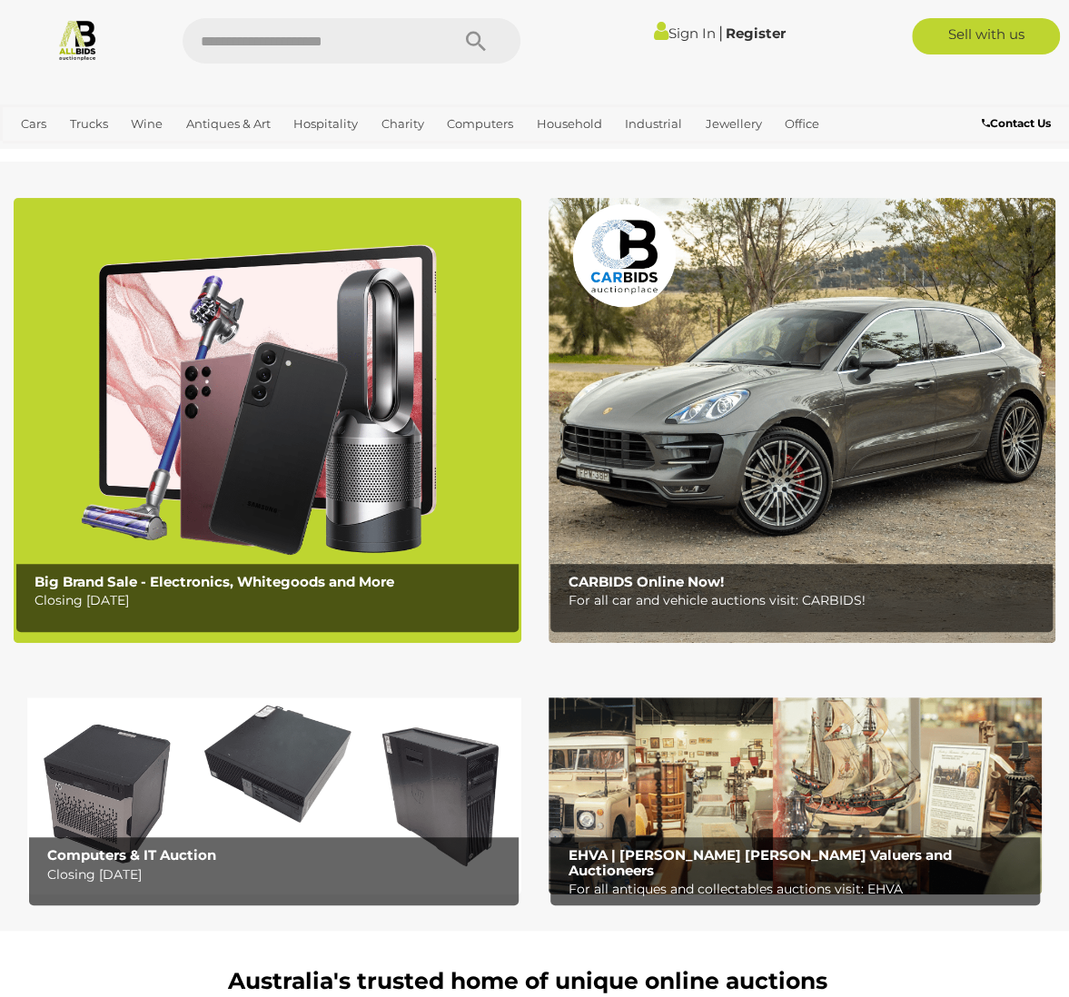
click at [262, 784] on img at bounding box center [274, 786] width 494 height 215
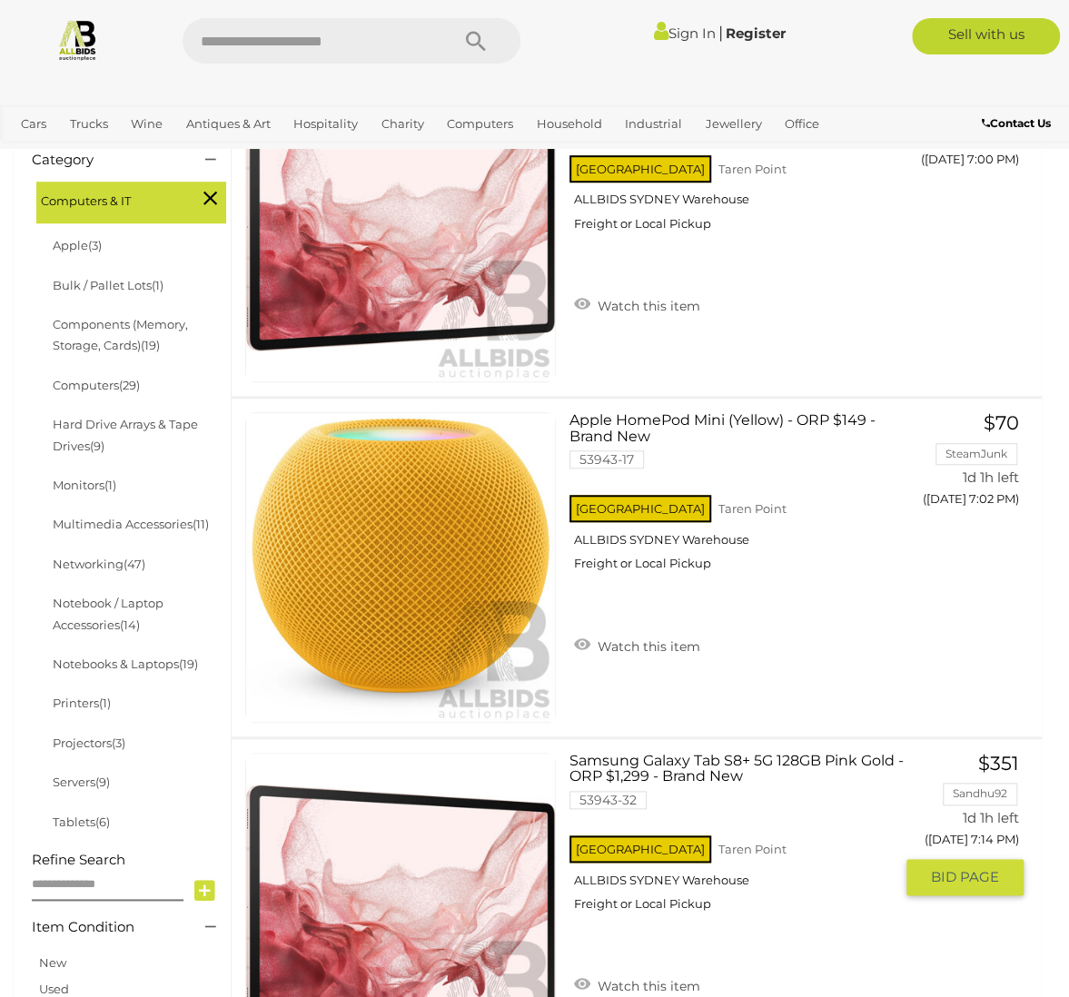
scroll to position [182, 0]
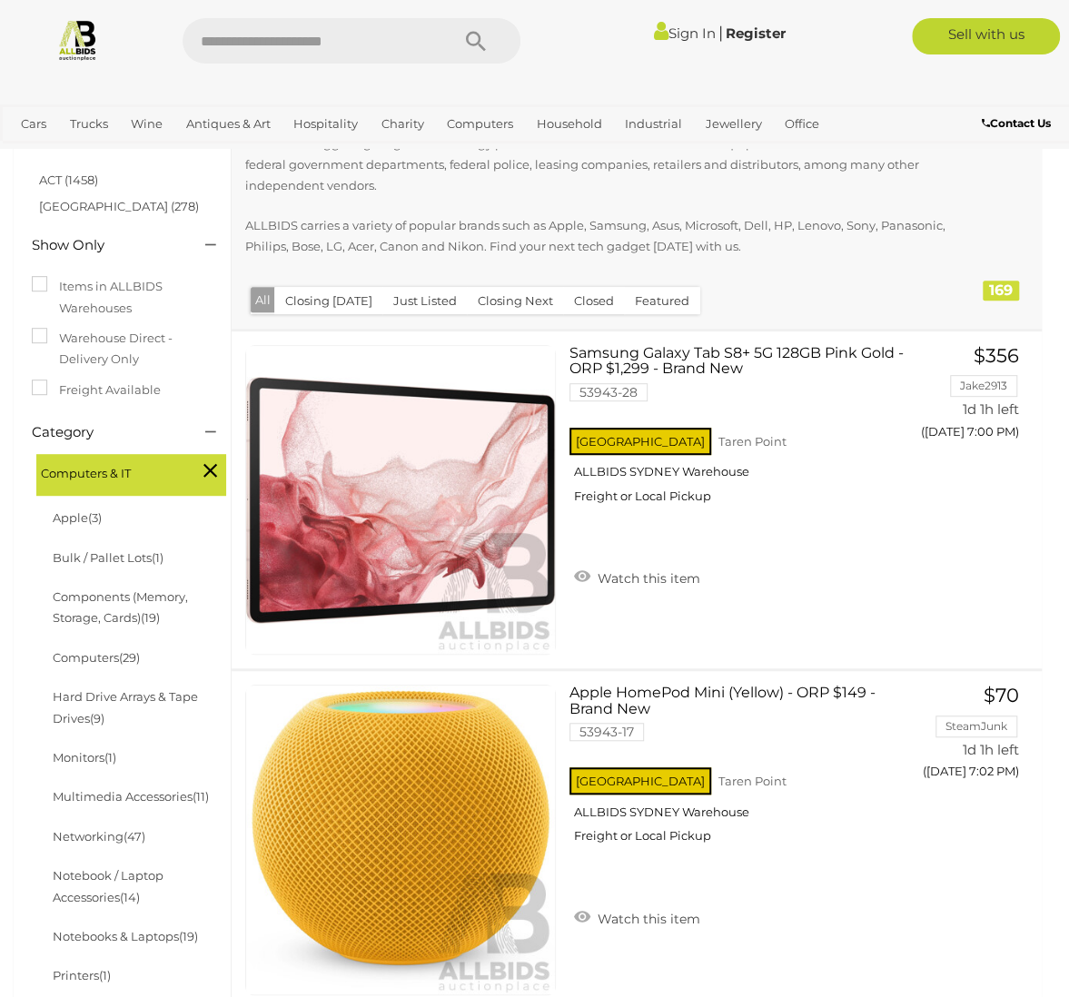
click at [493, 295] on button "Closing Next" at bounding box center [515, 301] width 97 height 28
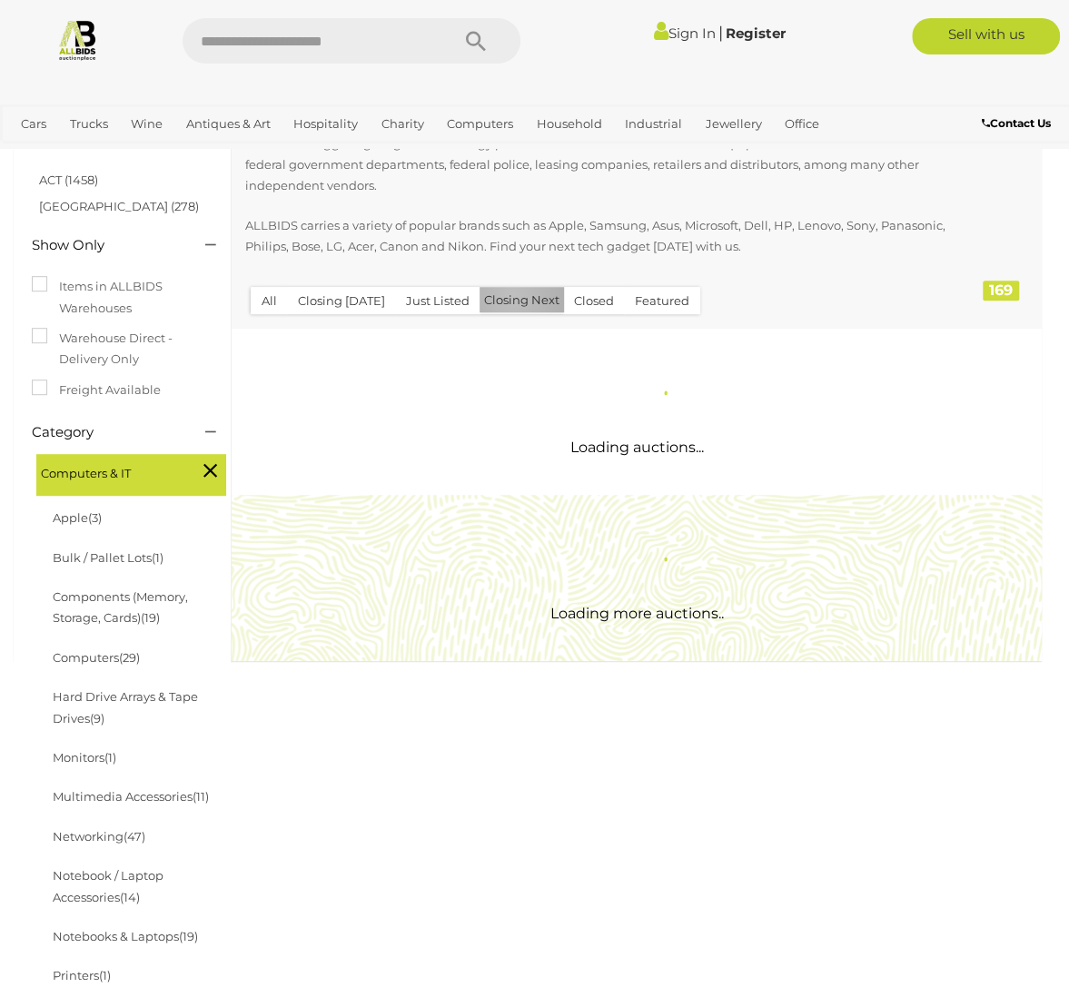
scroll to position [0, 0]
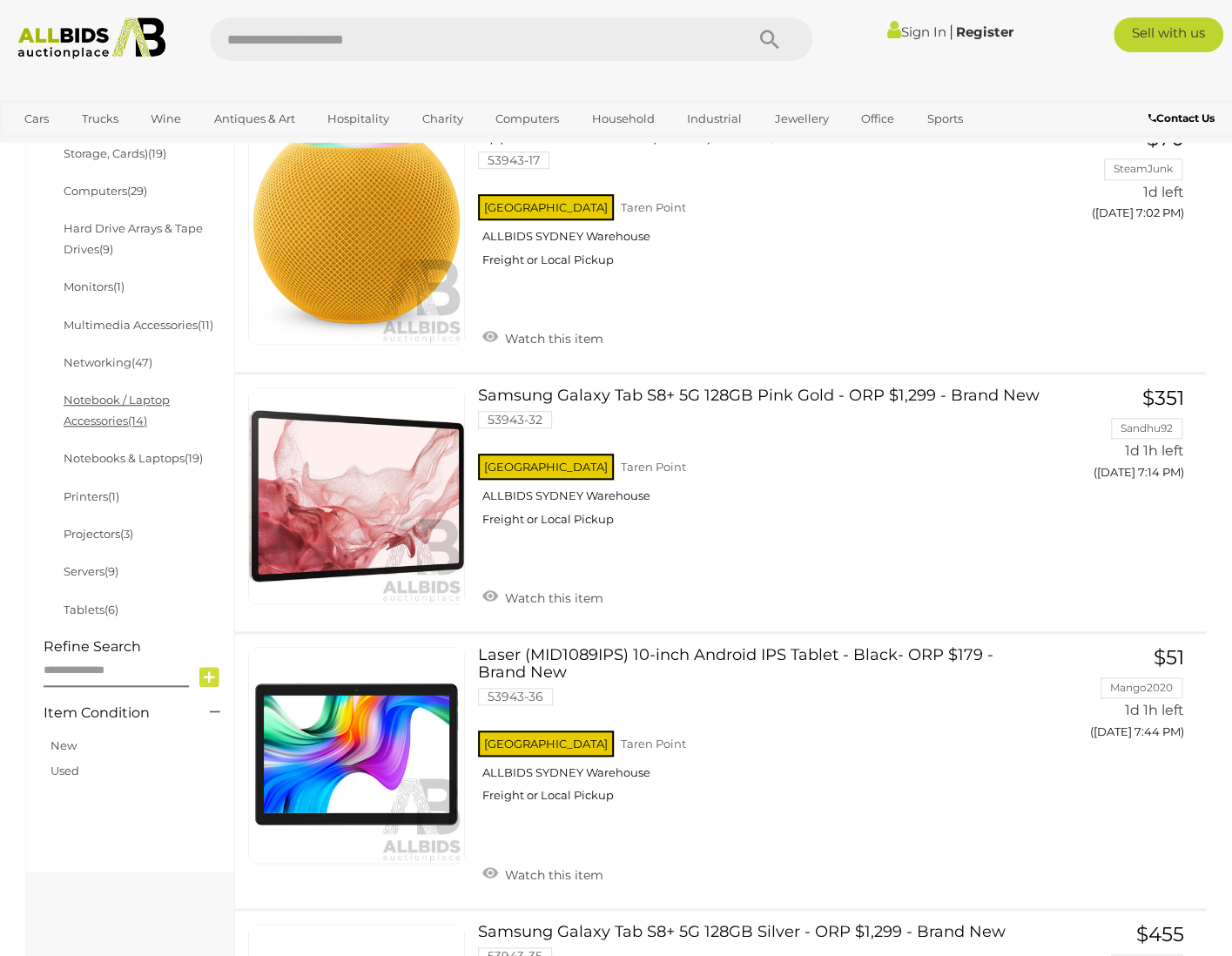
scroll to position [701, 0]
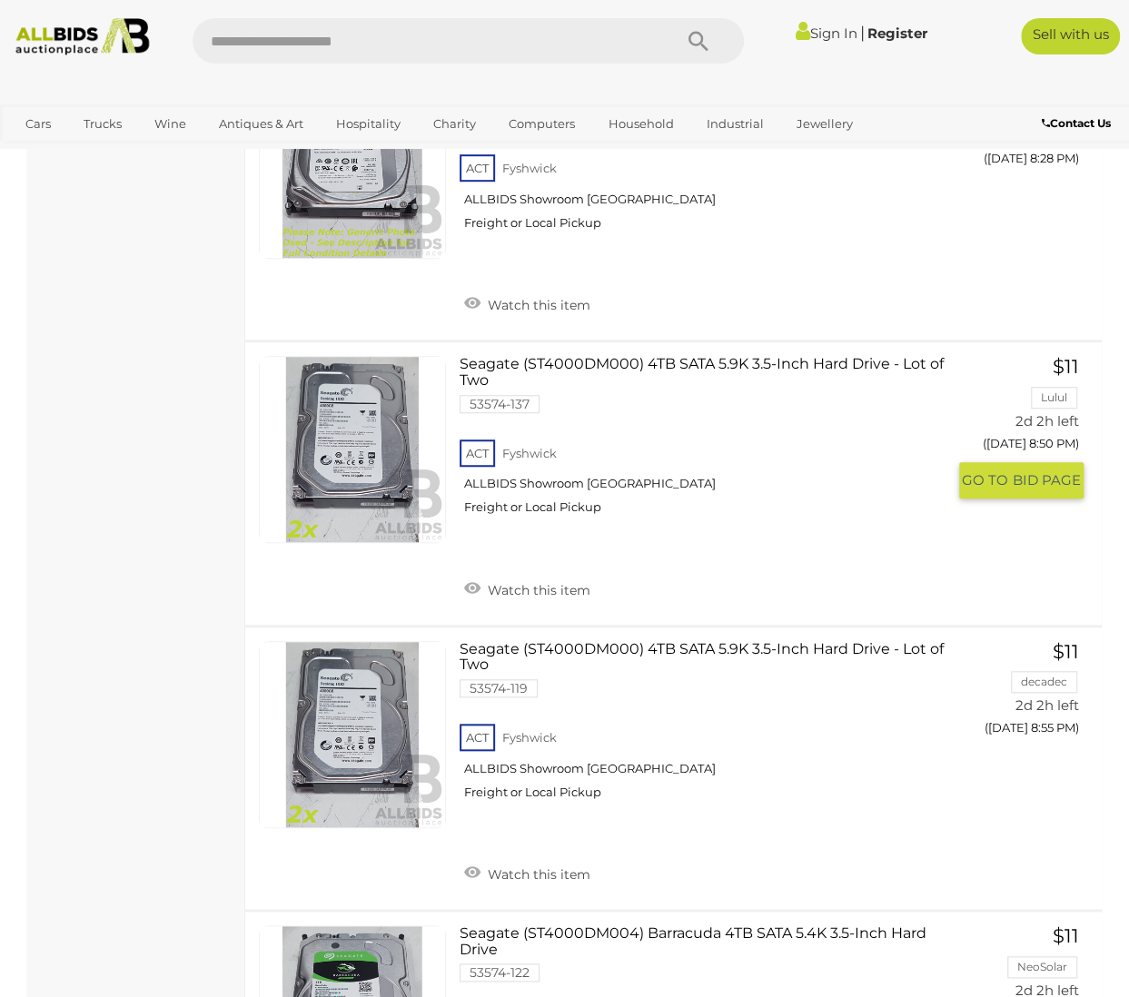
scroll to position [3905, 0]
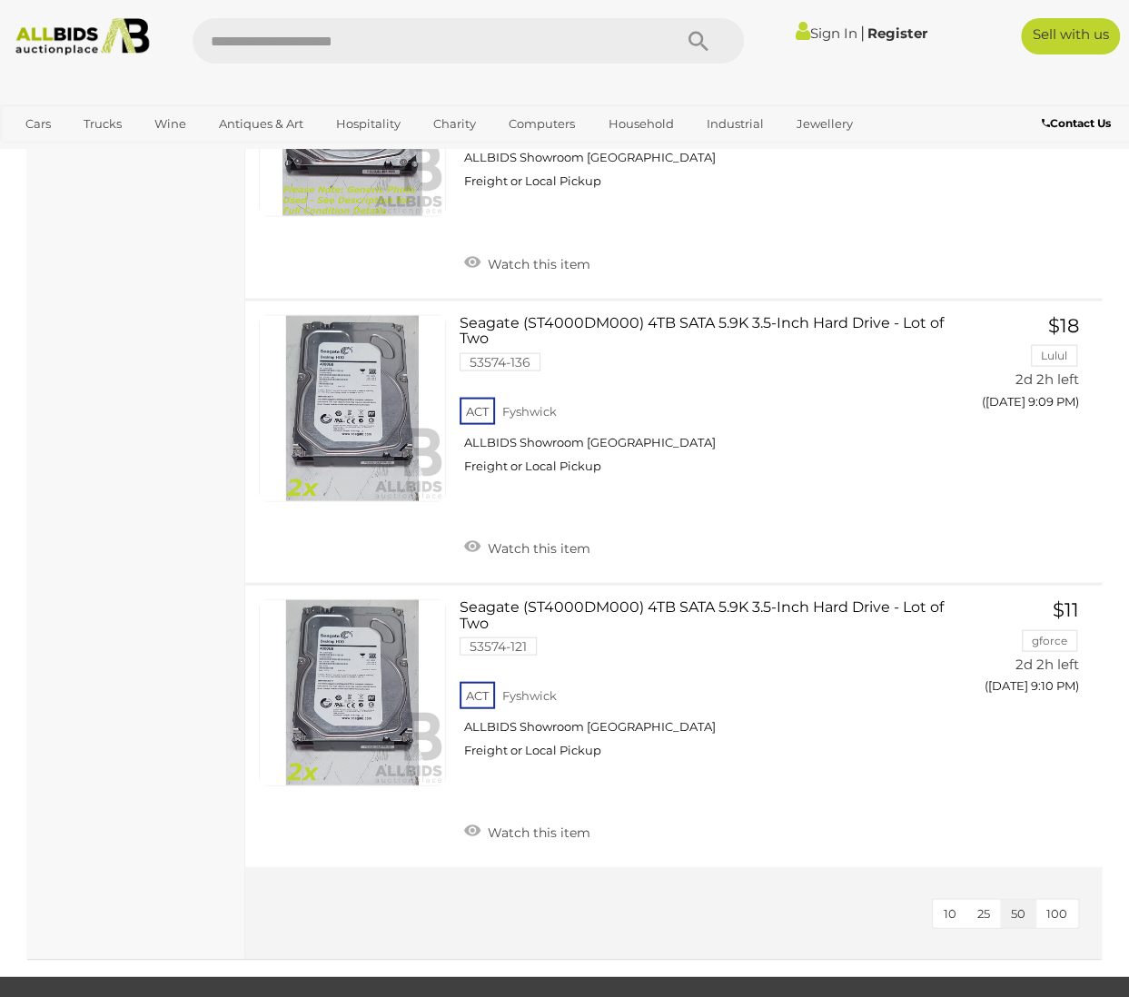
scroll to position [5086, 0]
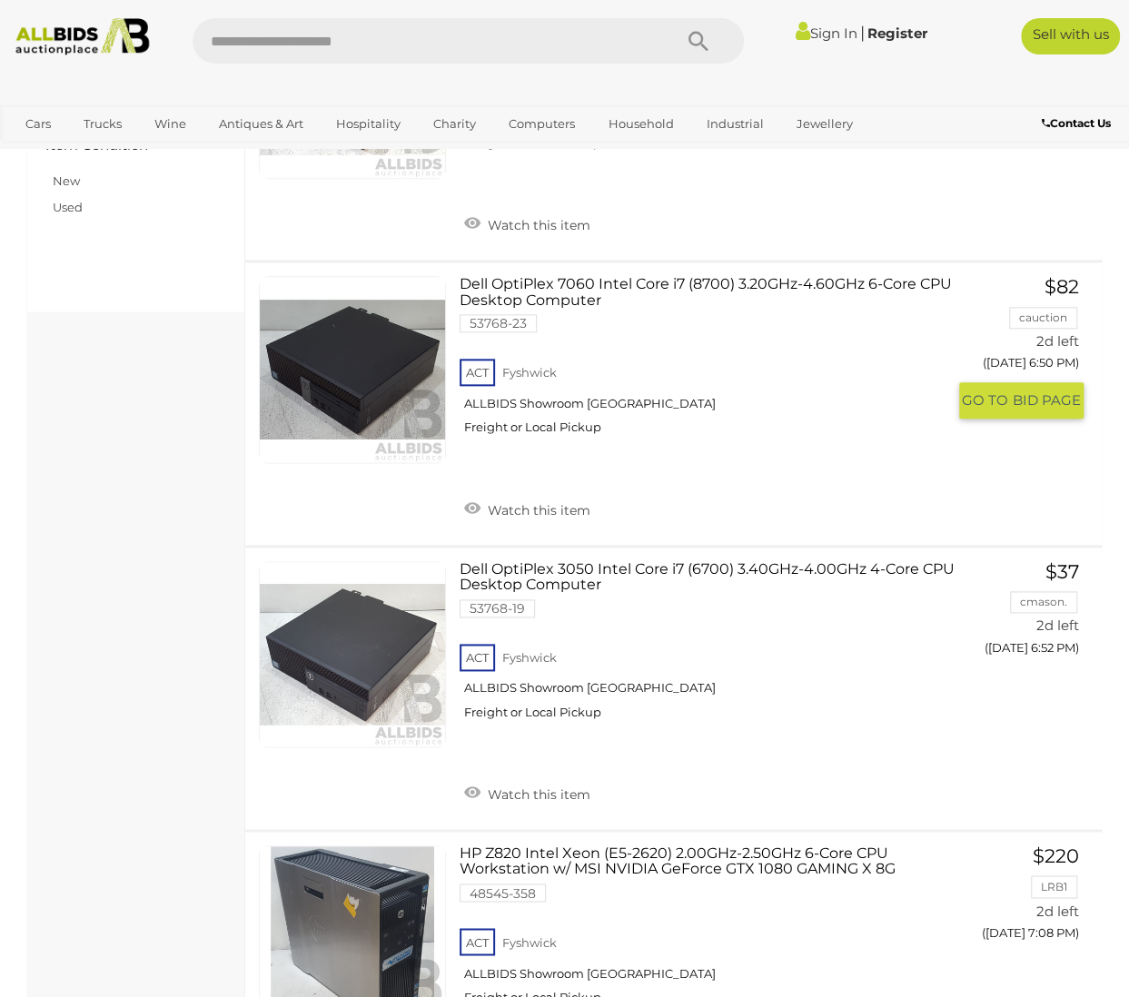
scroll to position [908, 0]
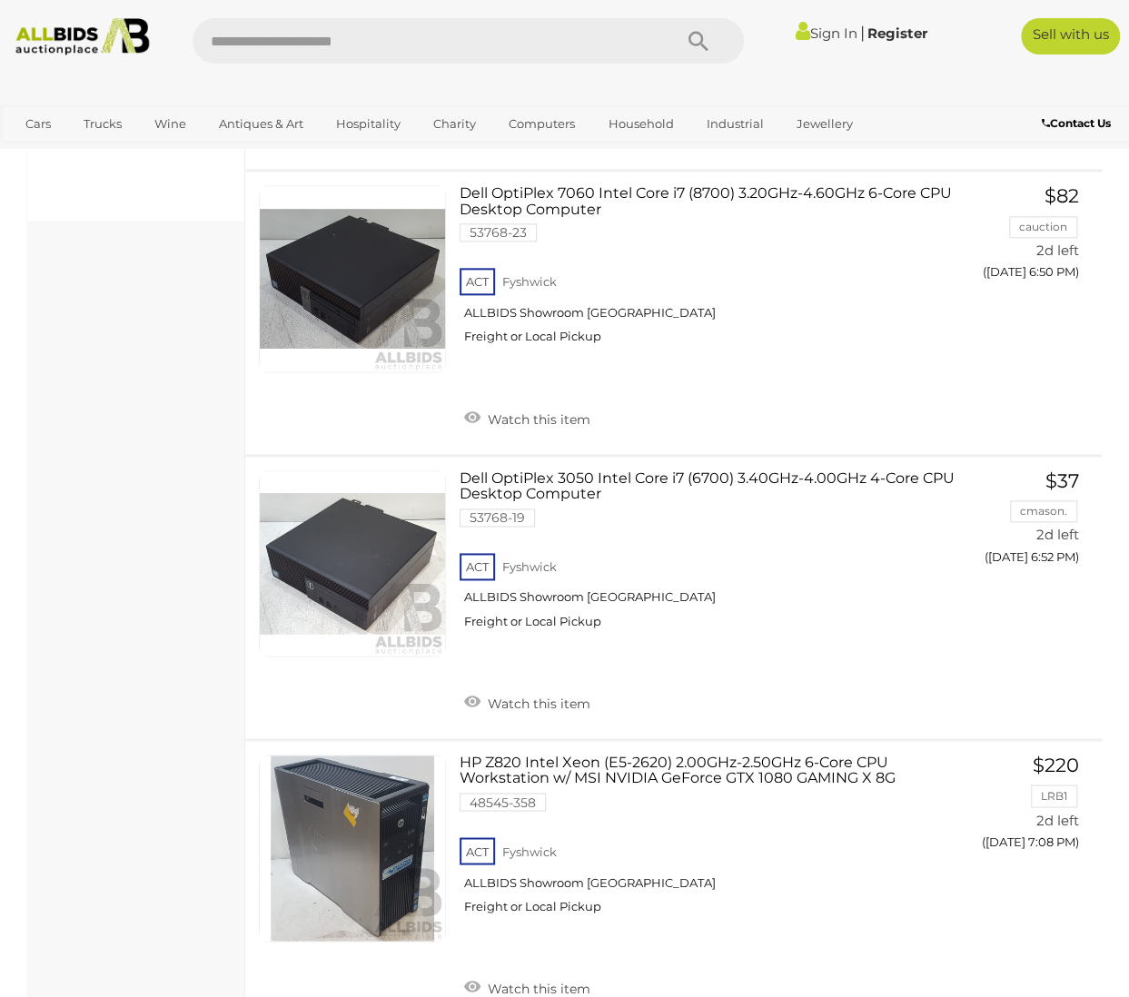
drag, startPoint x: 759, startPoint y: 471, endPoint x: 118, endPoint y: 409, distance: 644.2
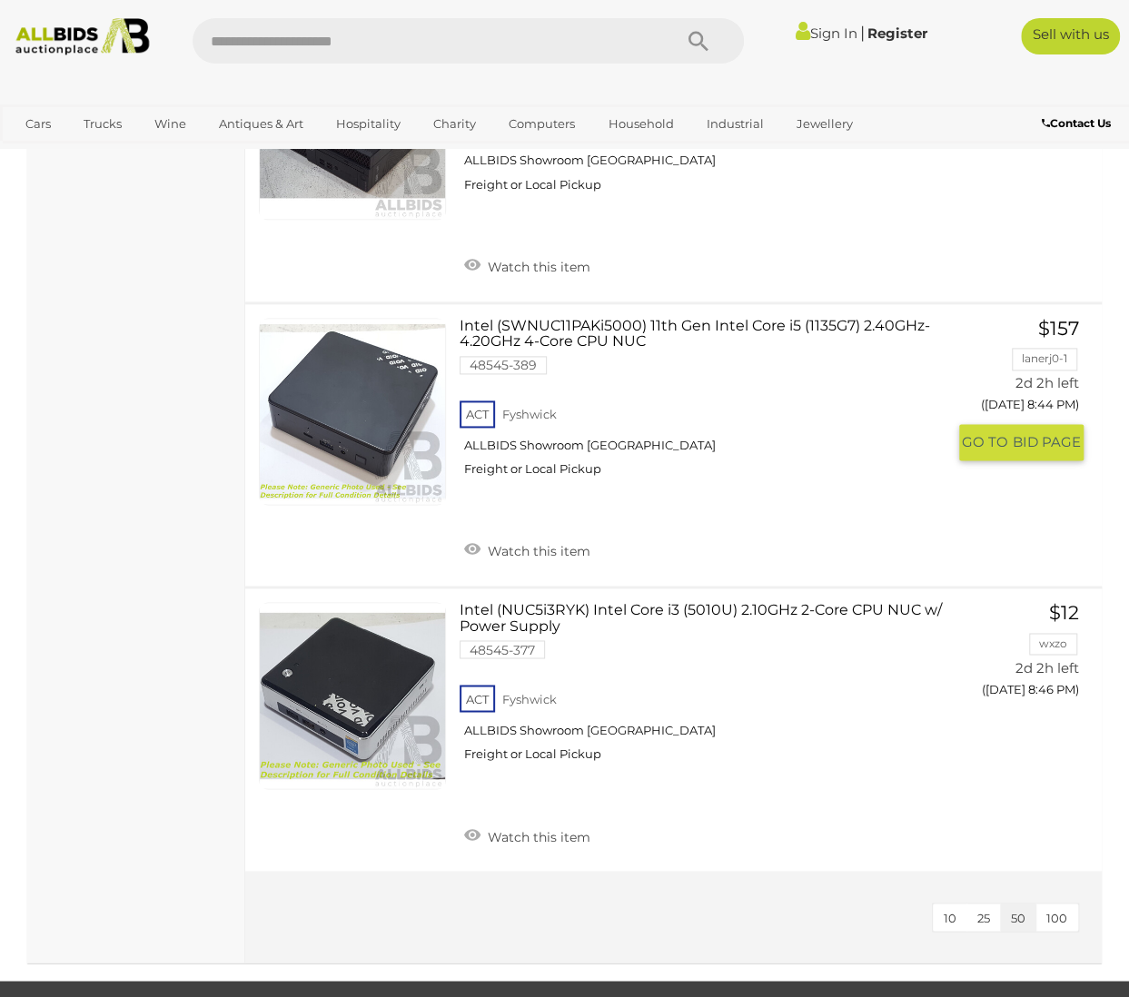
scroll to position [7901, 0]
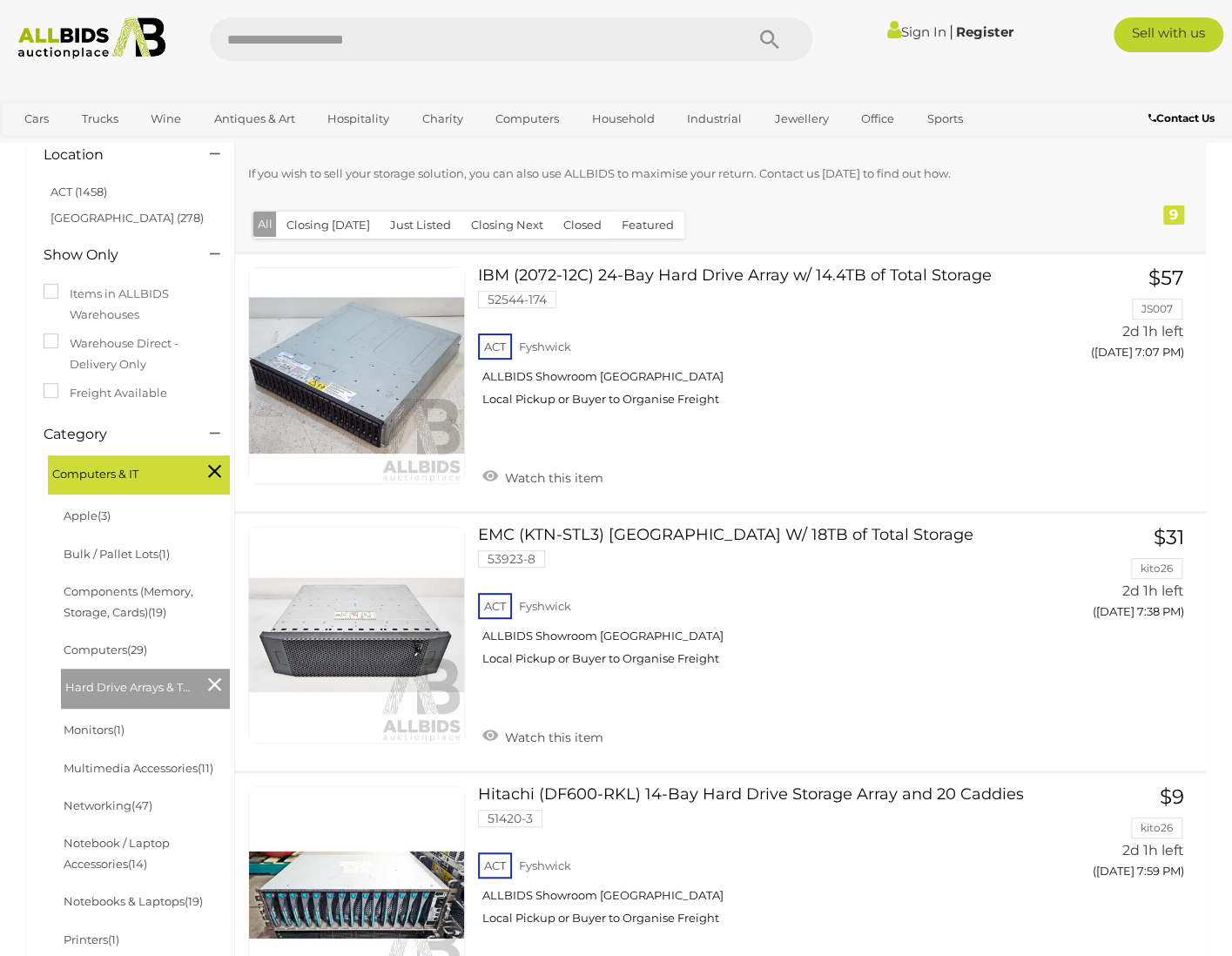
scroll to position [261, 0]
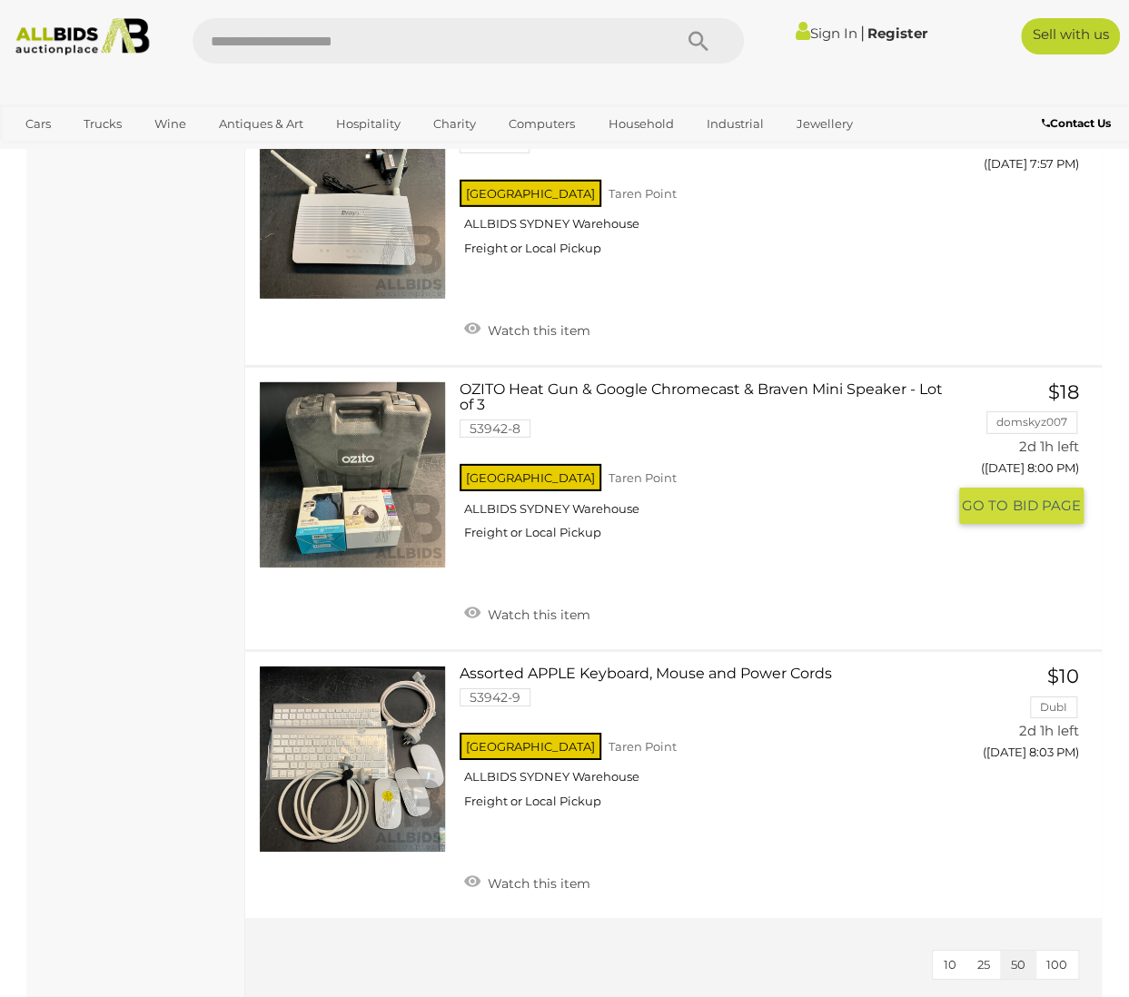
scroll to position [2903, 0]
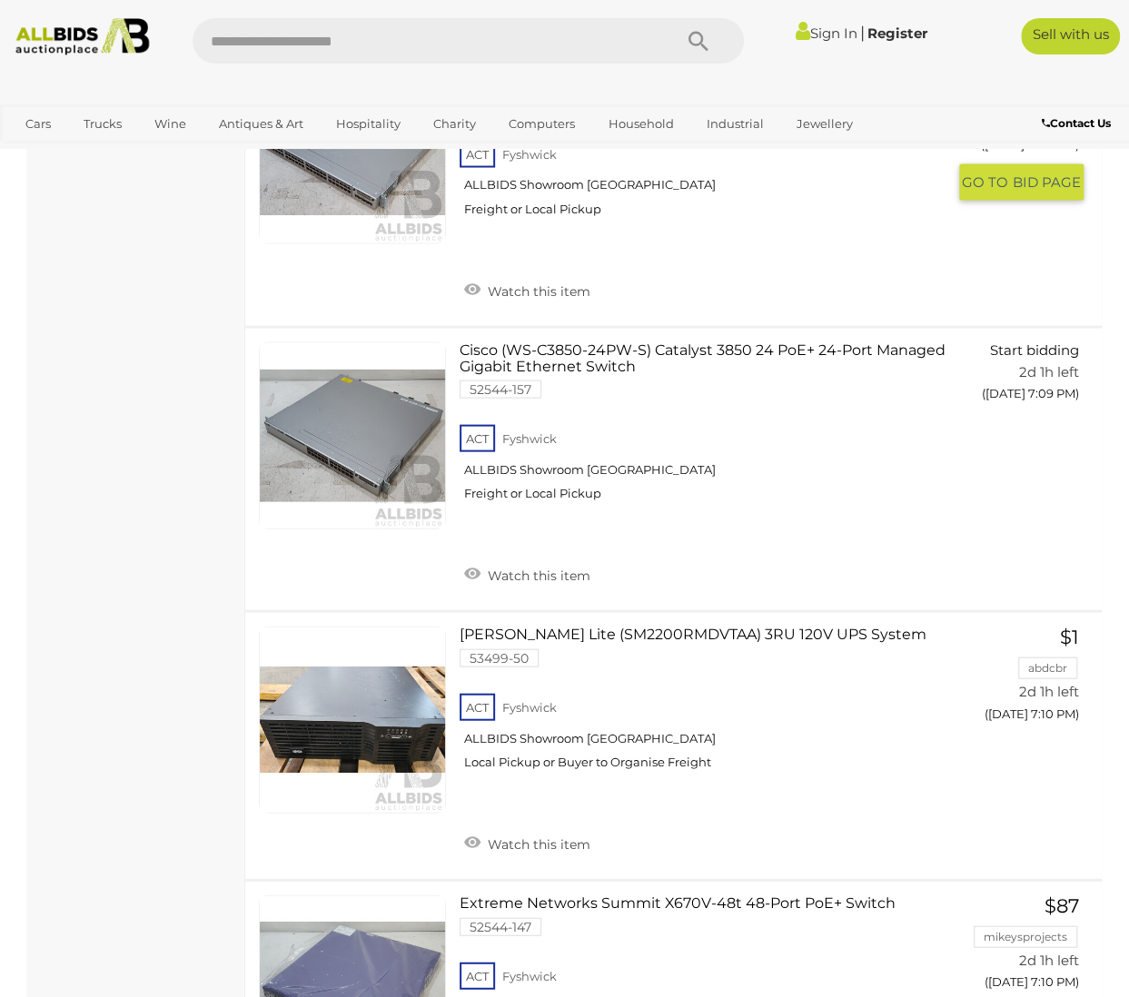
scroll to position [1816, 0]
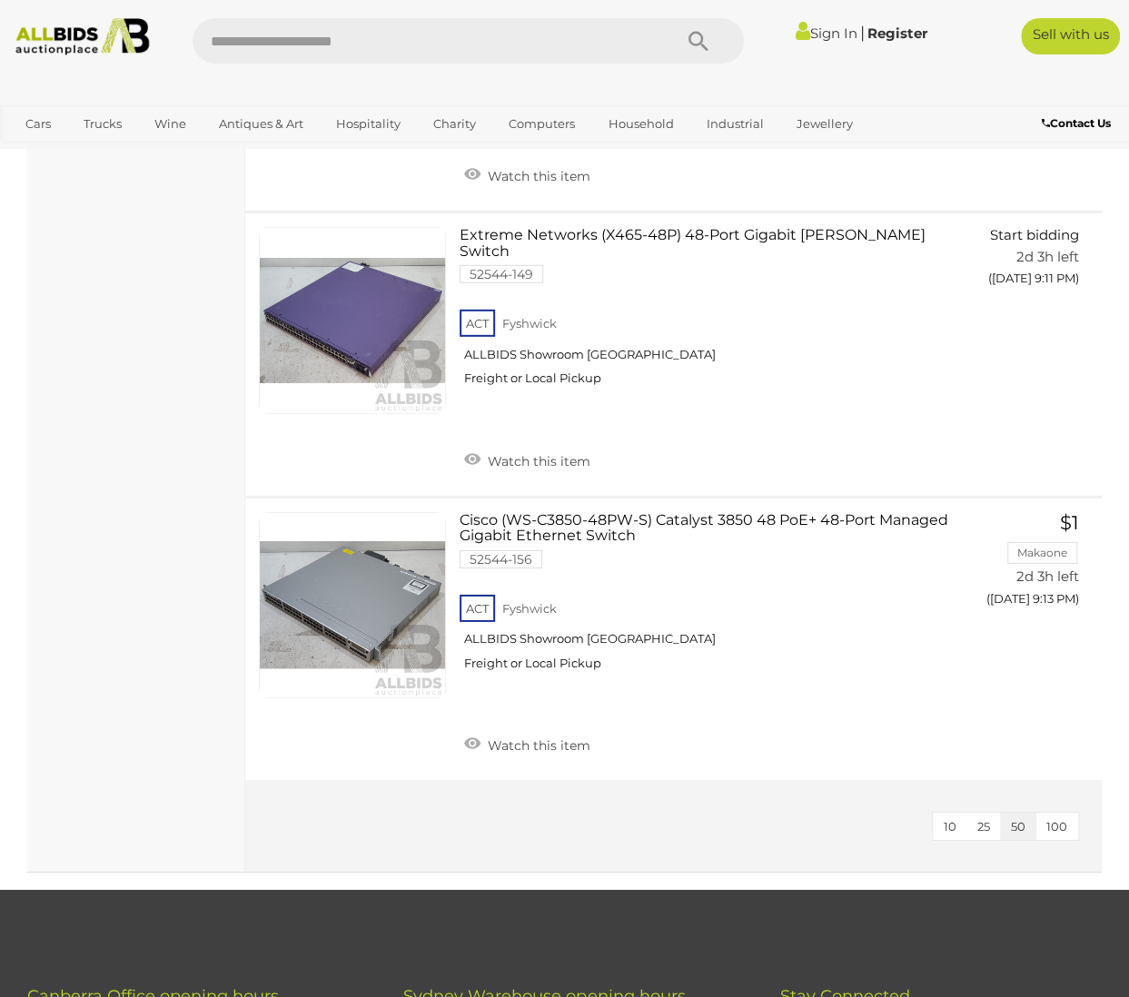
scroll to position [12715, 0]
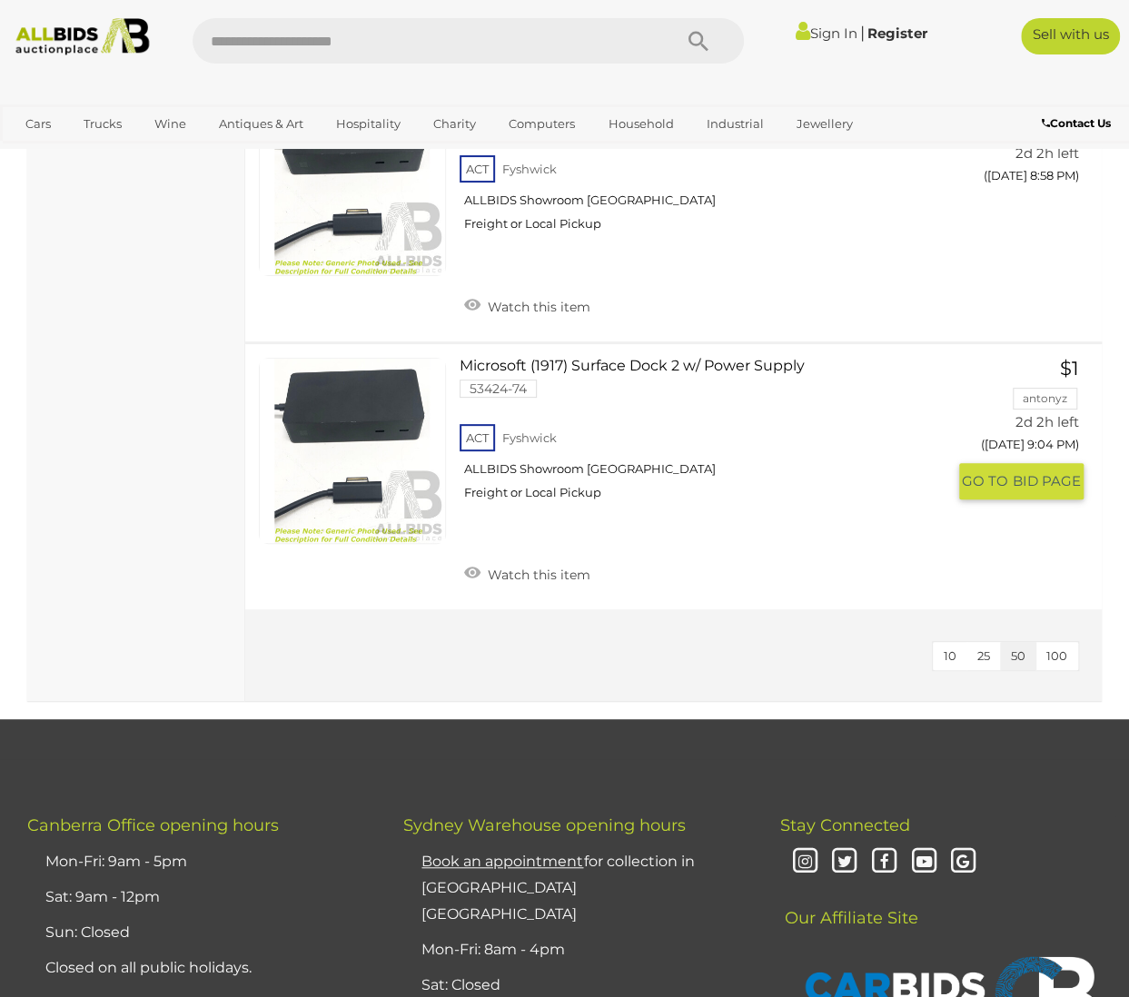
scroll to position [3542, 0]
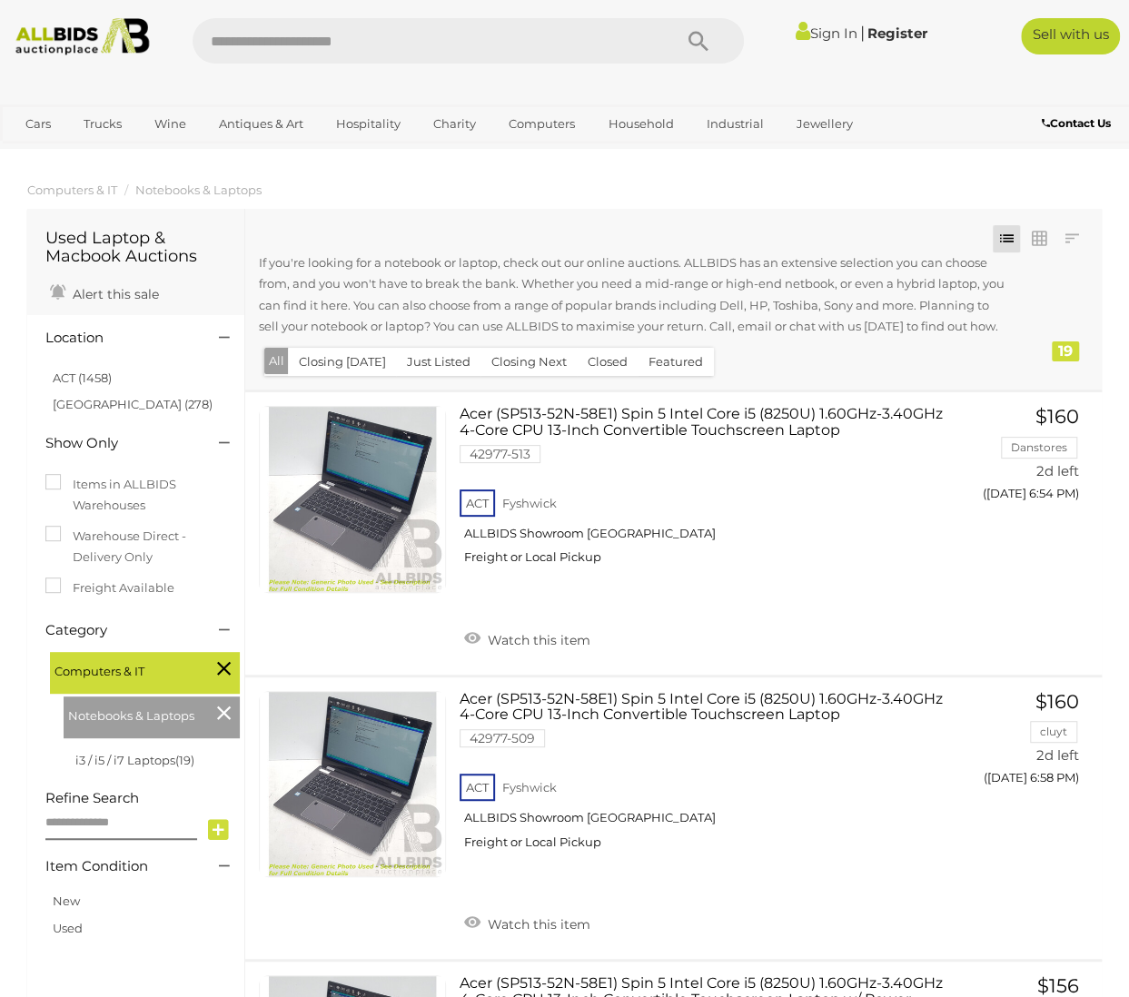
click at [754, 194] on ol "Computers & IT Notebooks & Laptops" at bounding box center [564, 190] width 1129 height 30
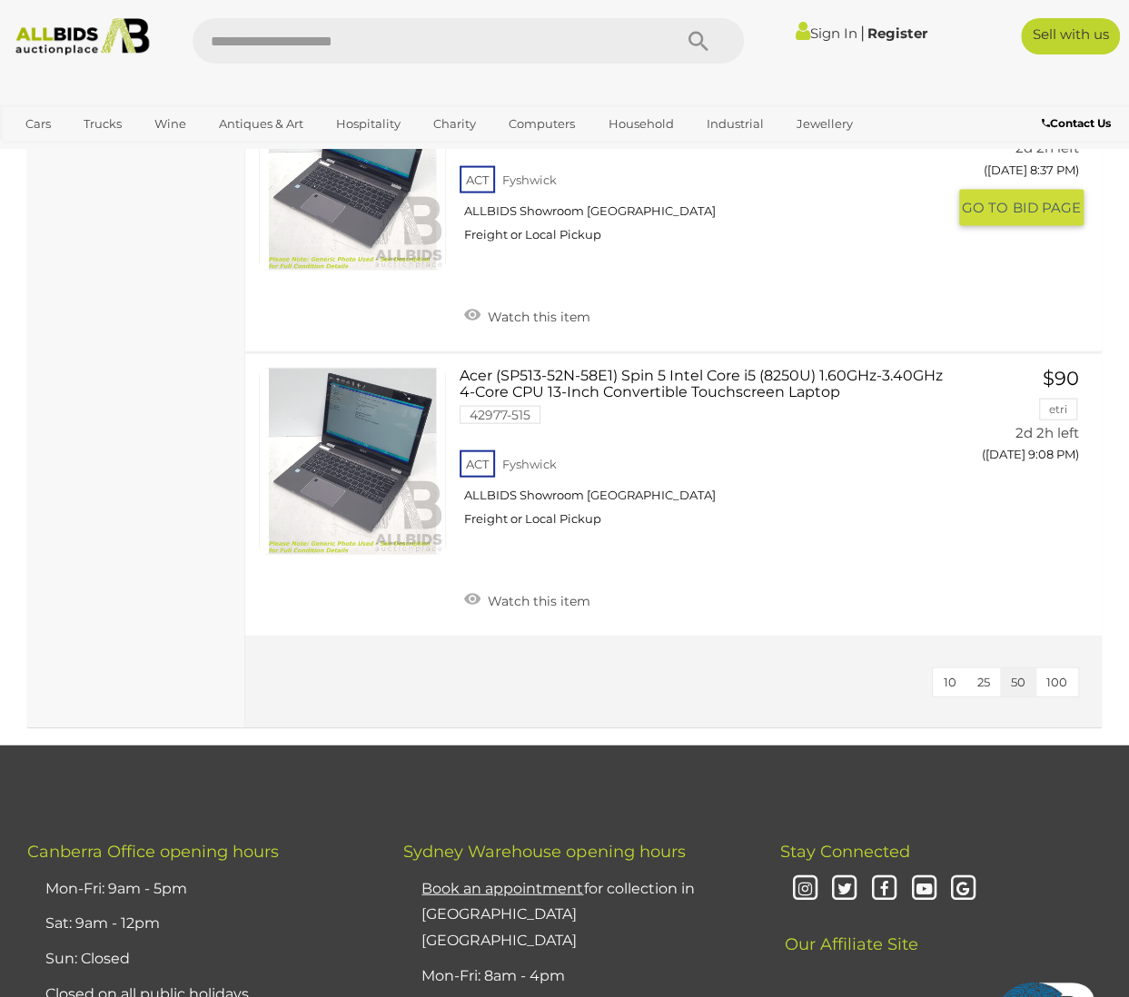
scroll to position [5358, 0]
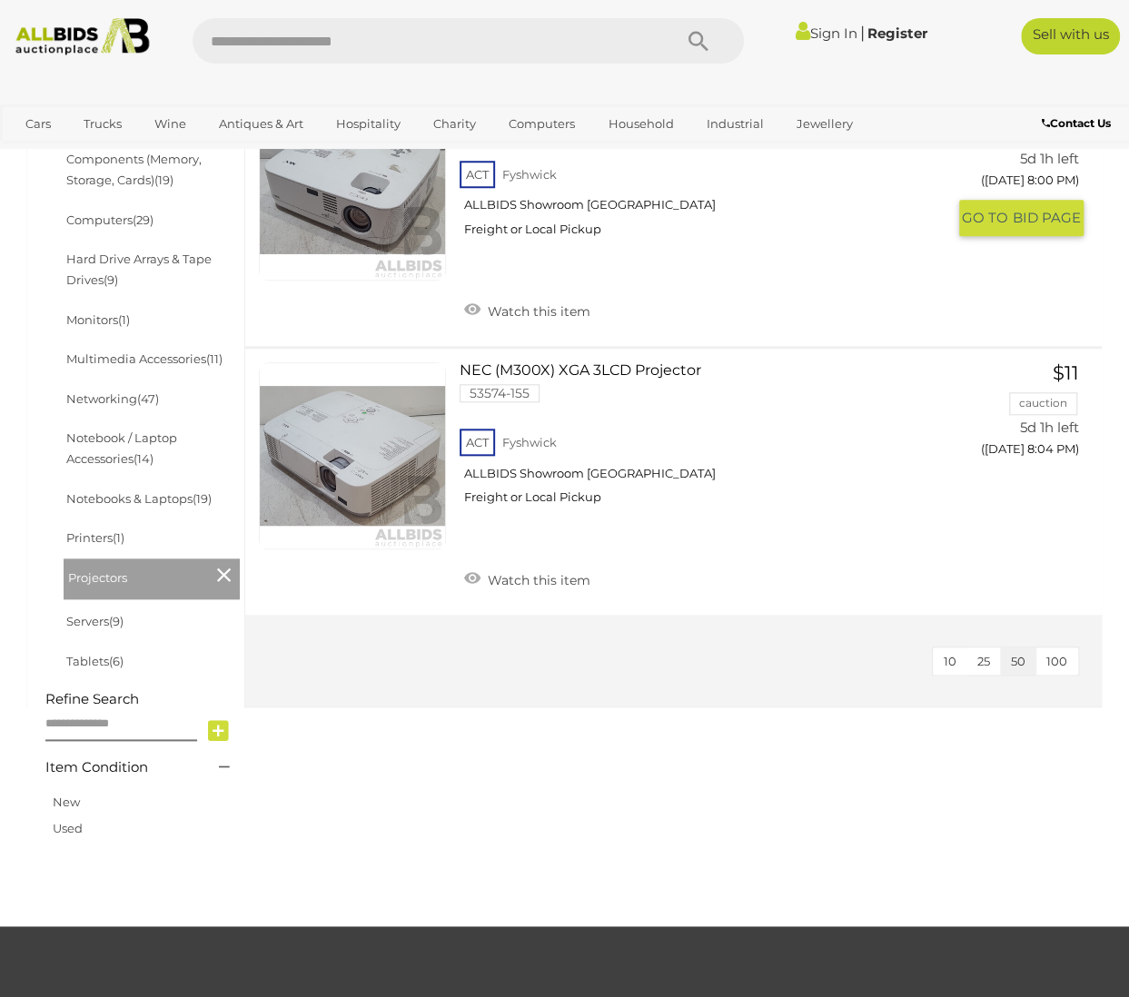
scroll to position [727, 0]
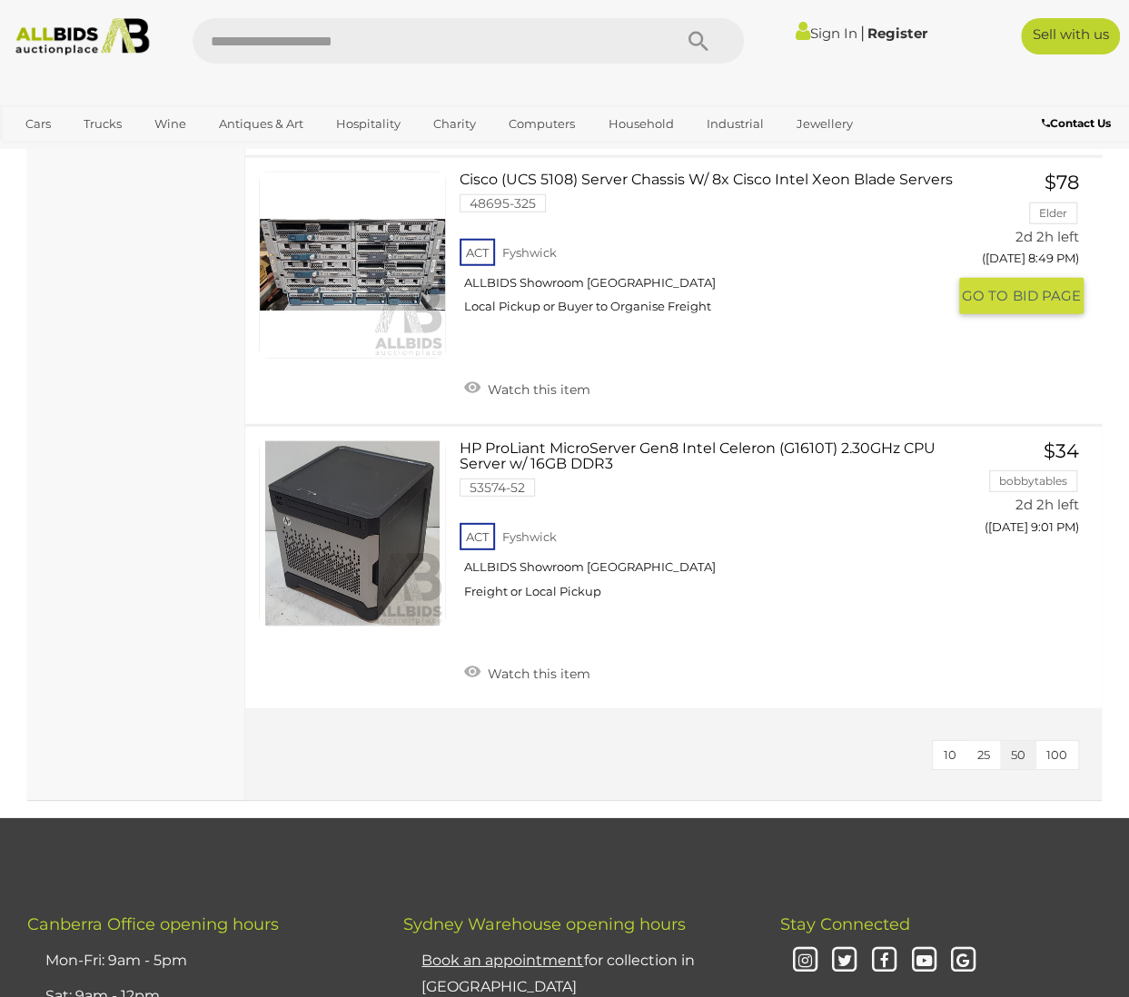
scroll to position [2452, 0]
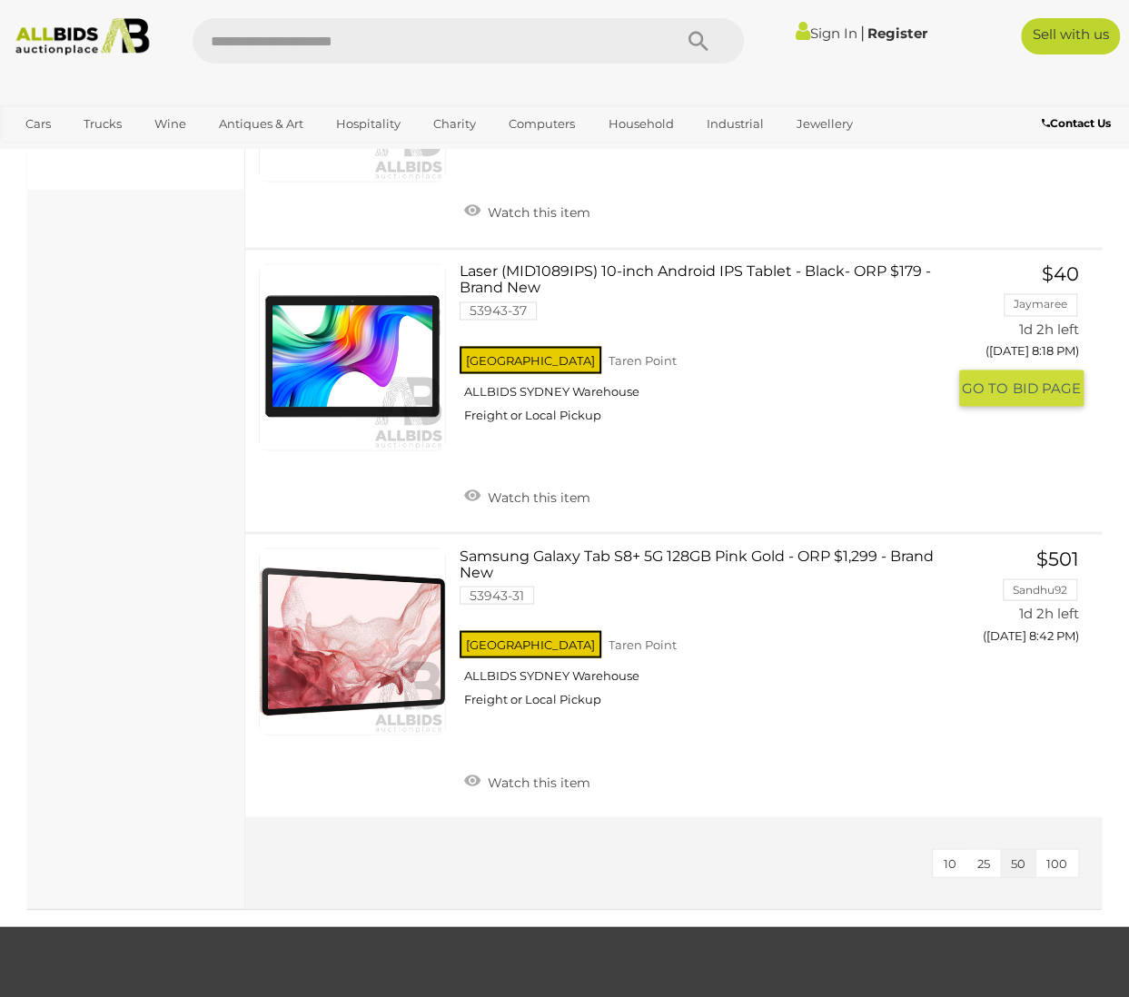
scroll to position [1544, 0]
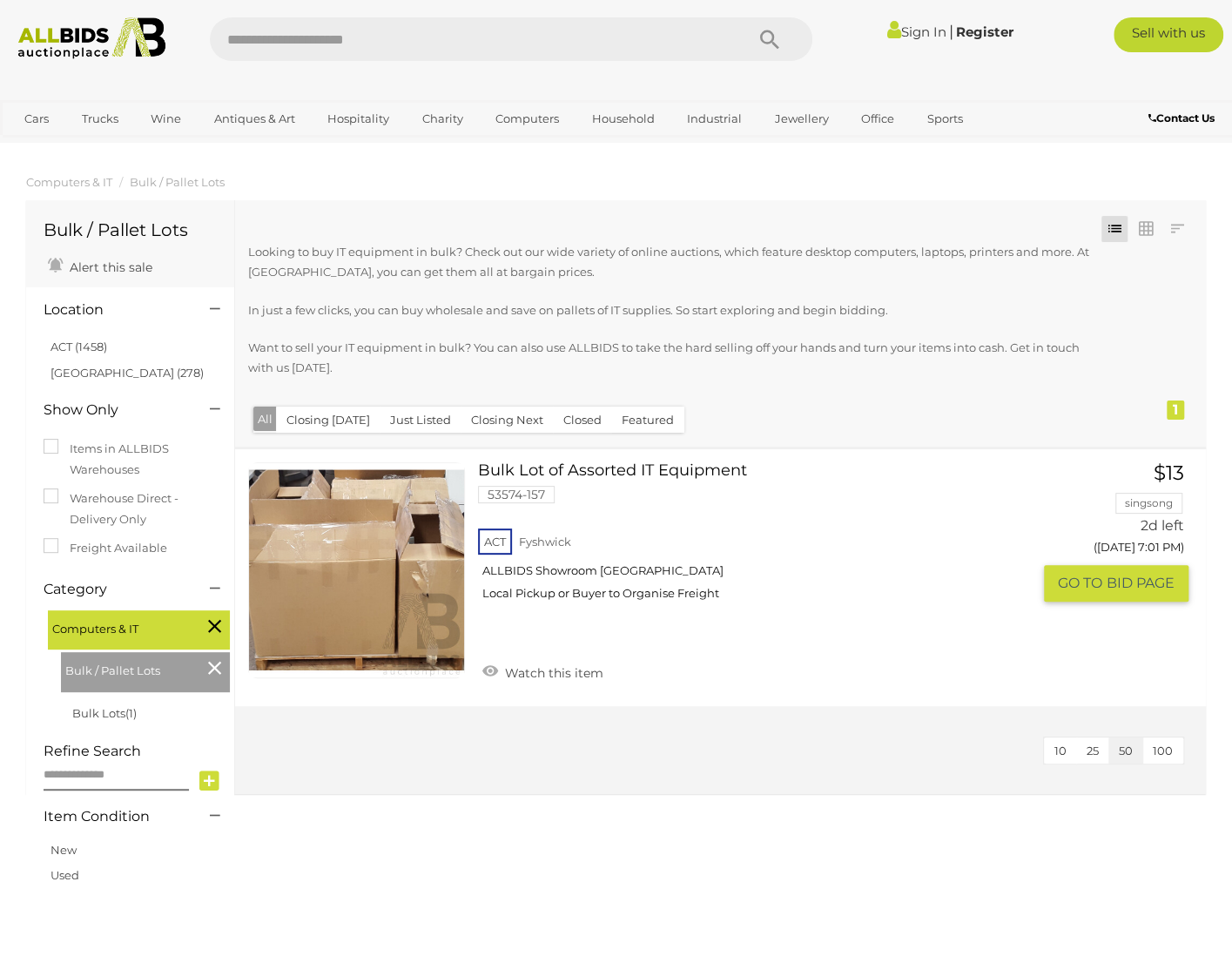
click at [371, 572] on link at bounding box center [357, 571] width 217 height 217
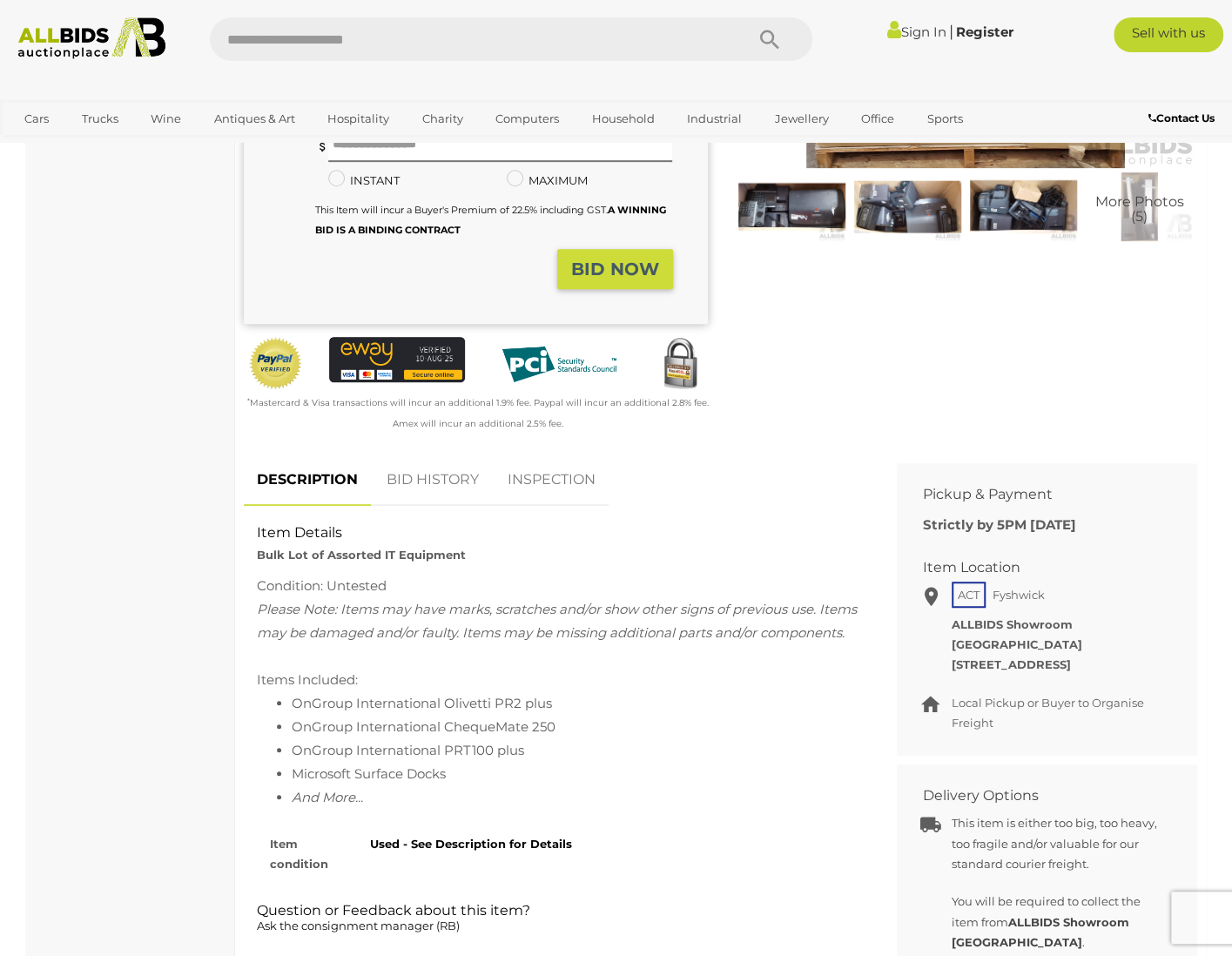
scroll to position [87, 0]
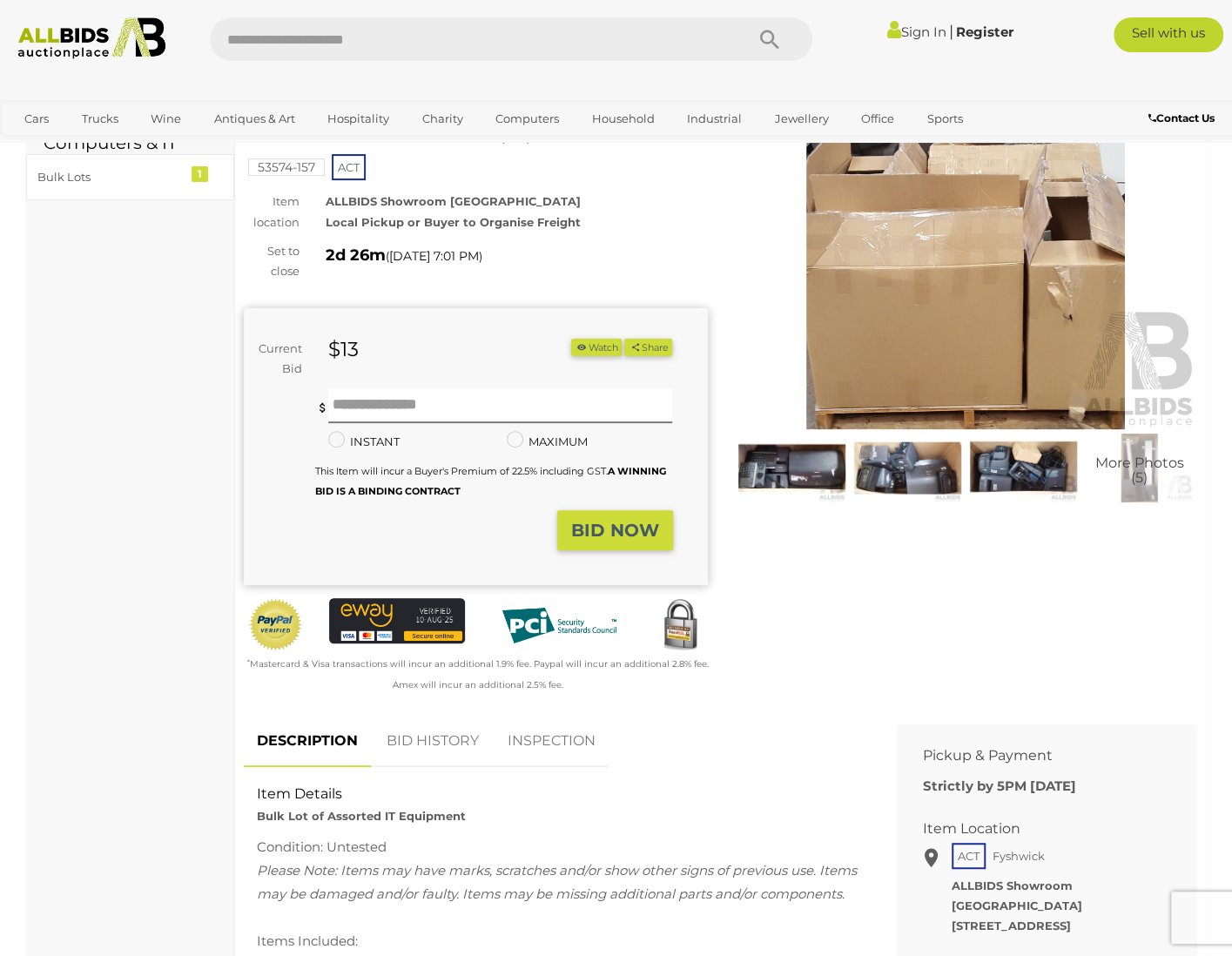
click at [883, 323] on img at bounding box center [966, 280] width 464 height 299
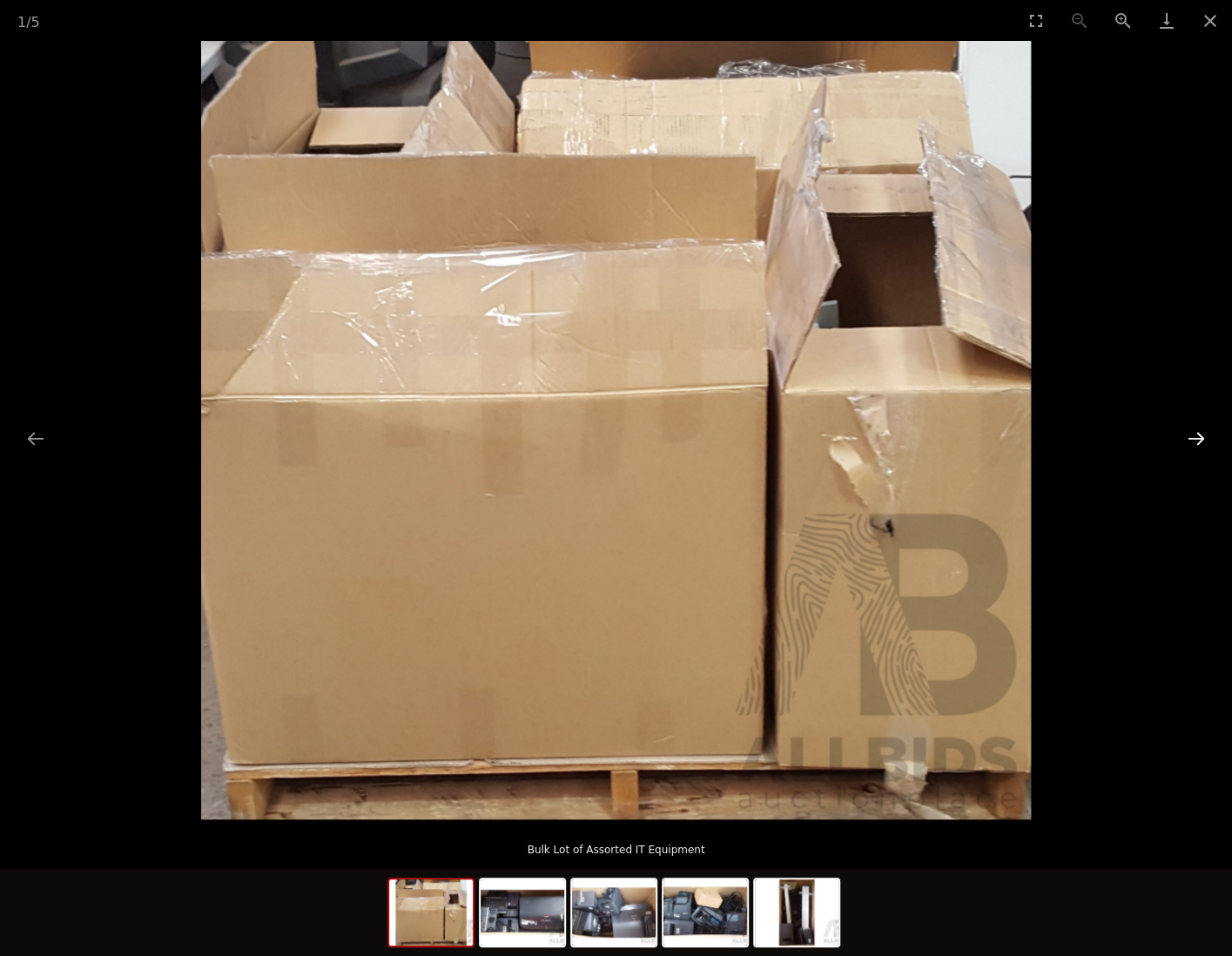
click at [1197, 431] on button "Next slide" at bounding box center [1197, 438] width 36 height 34
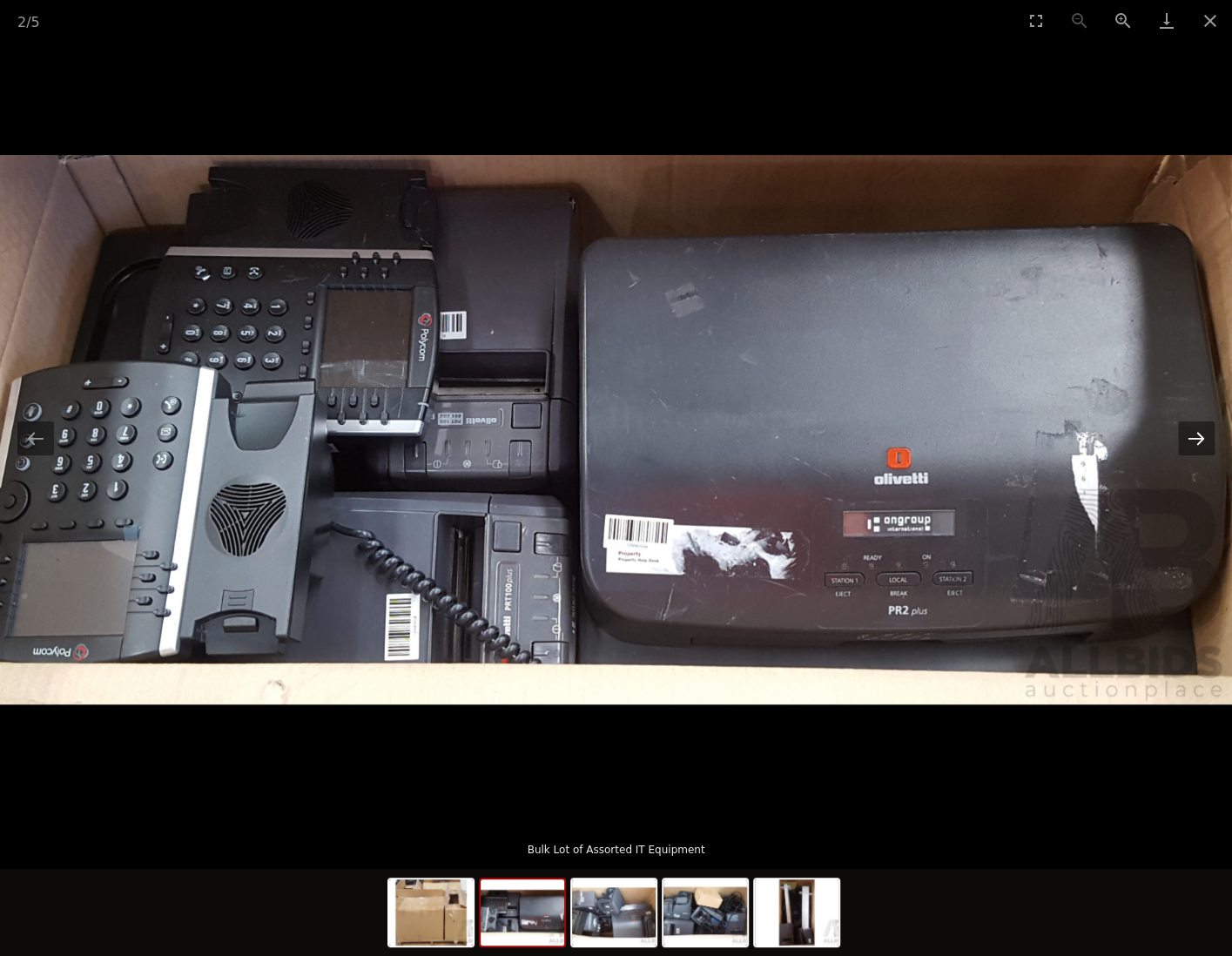
click at [1197, 431] on button "Next slide" at bounding box center [1197, 438] width 36 height 34
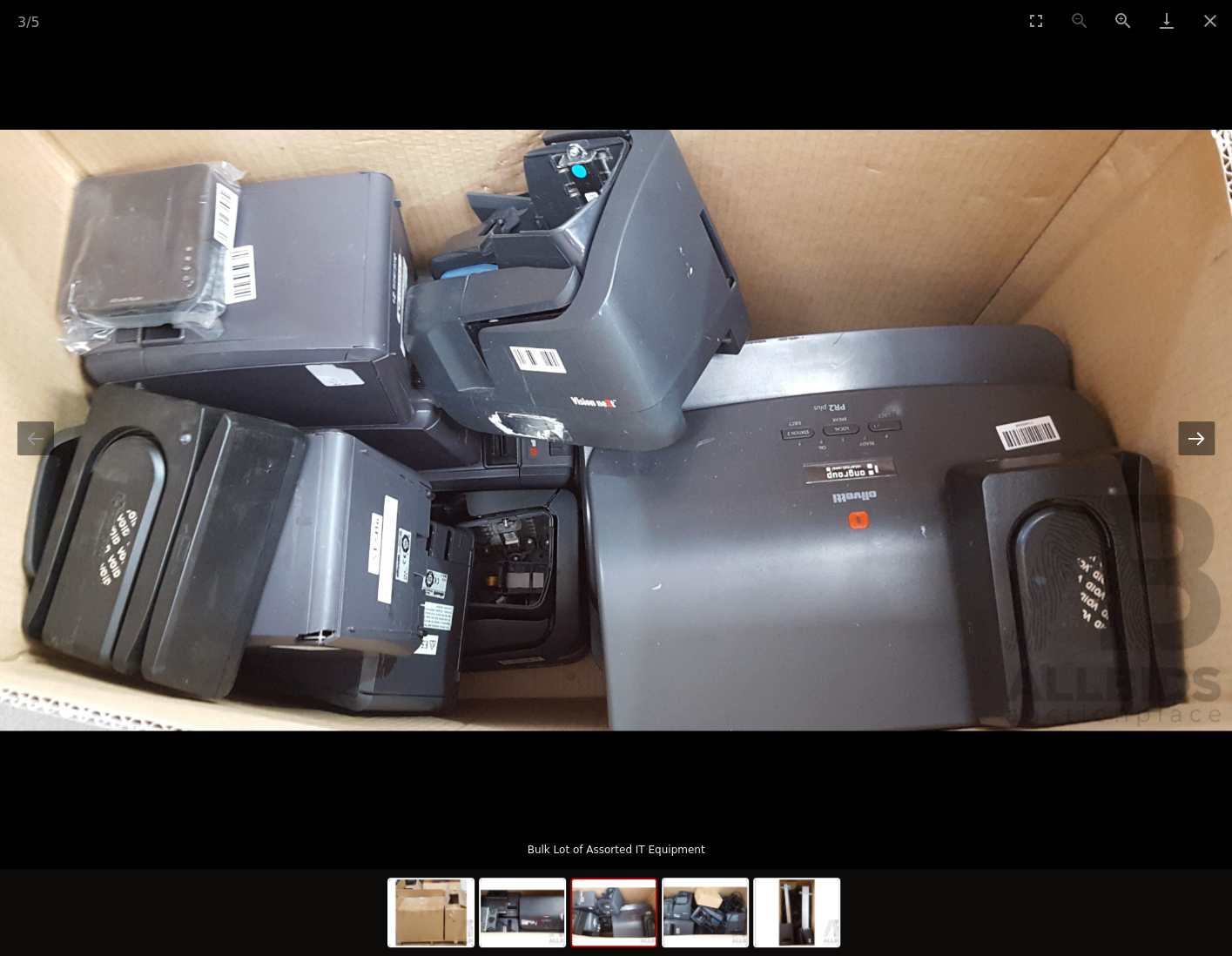
click at [1200, 431] on button "Next slide" at bounding box center [1197, 438] width 36 height 34
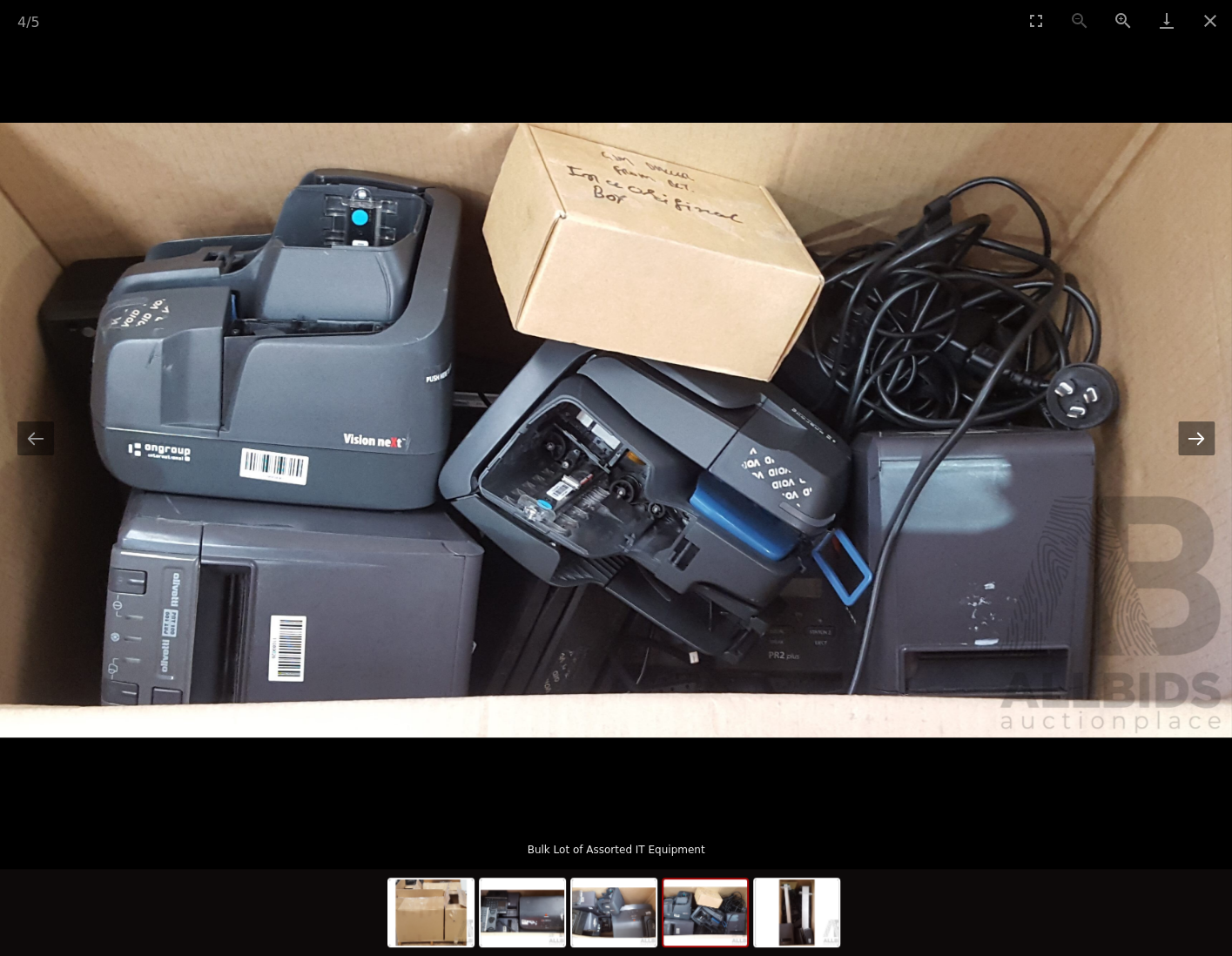
click at [1200, 431] on button "Next slide" at bounding box center [1197, 438] width 36 height 34
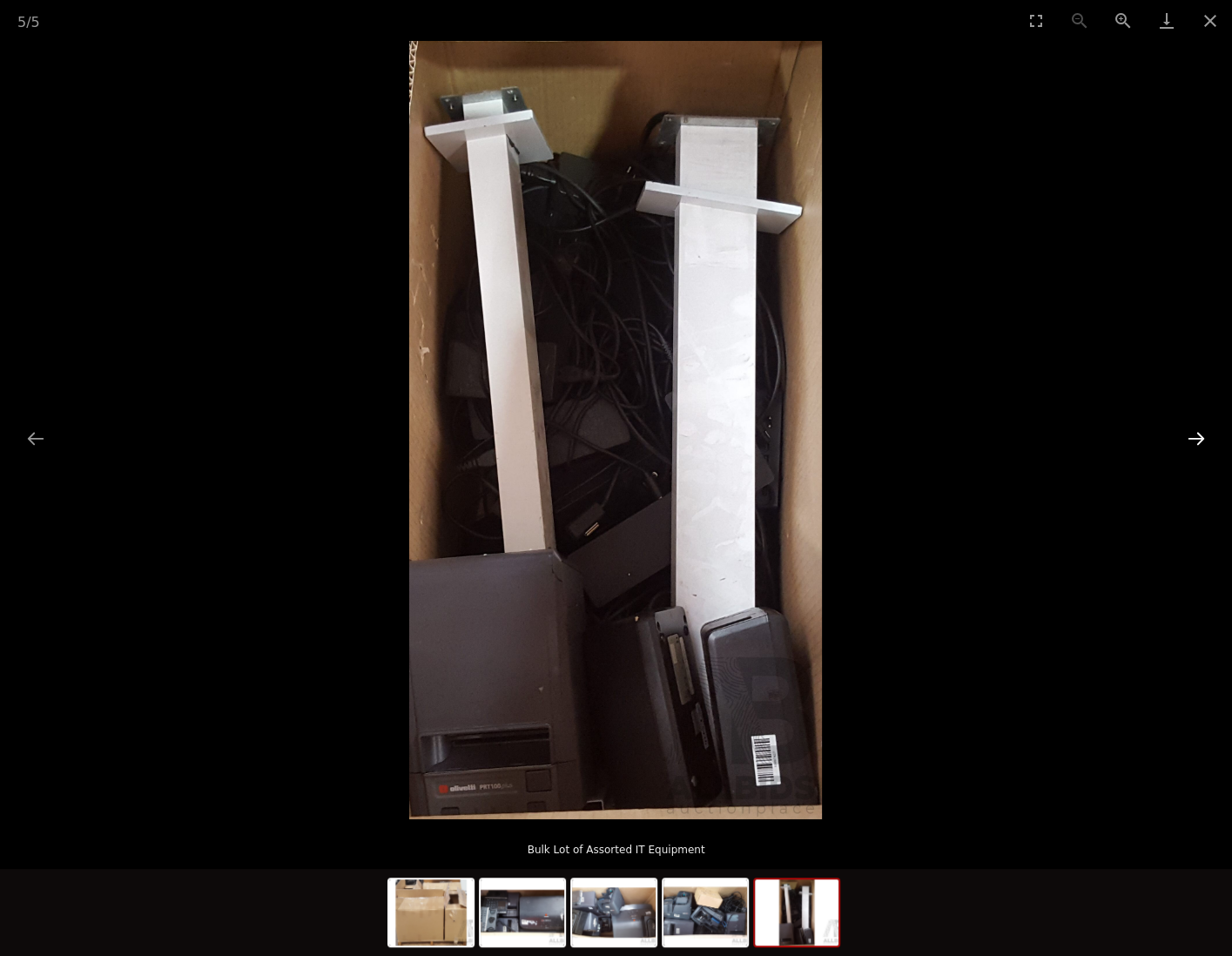
click at [1200, 431] on button "Next slide" at bounding box center [1197, 438] width 36 height 34
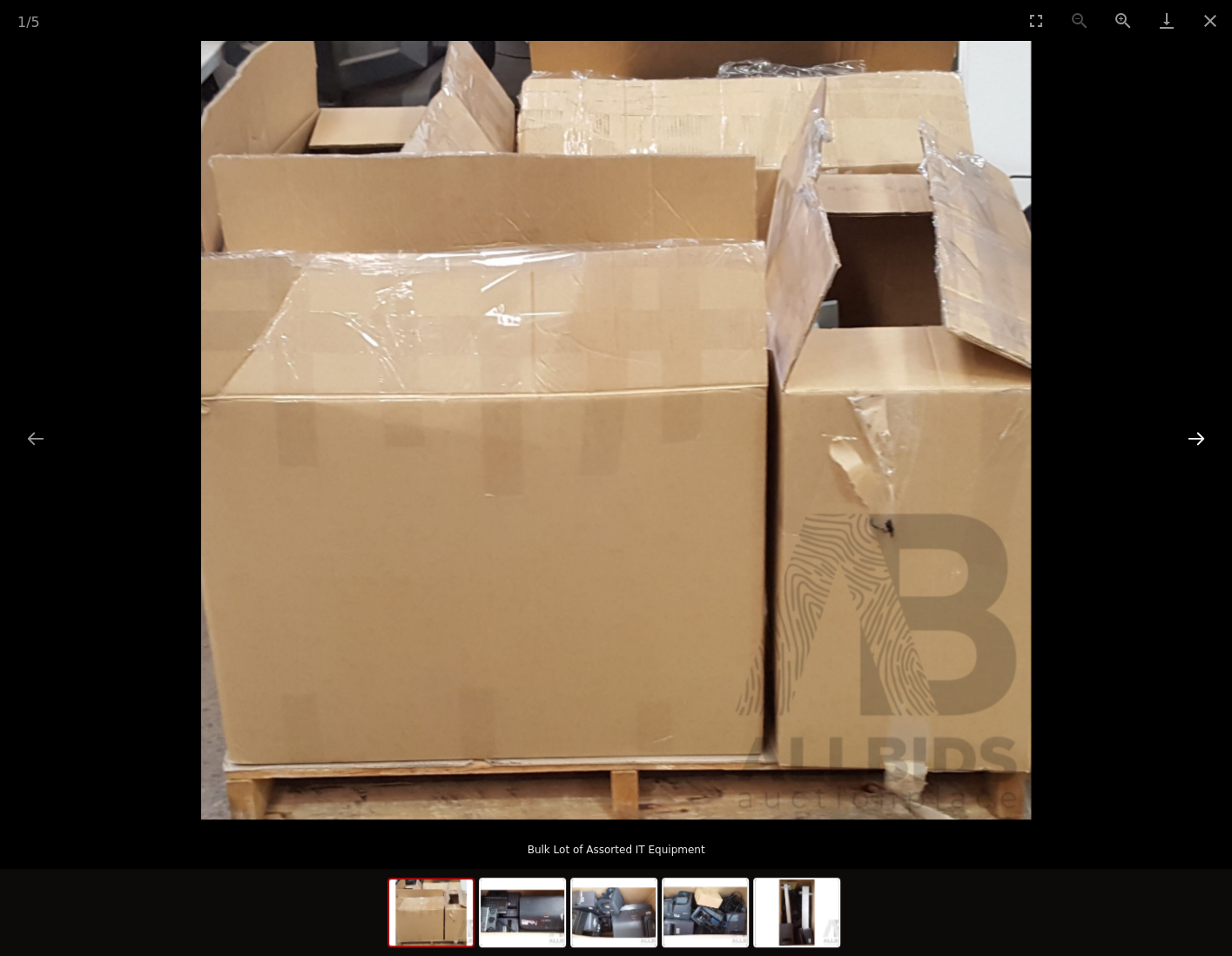
click at [1200, 431] on button "Next slide" at bounding box center [1197, 438] width 36 height 34
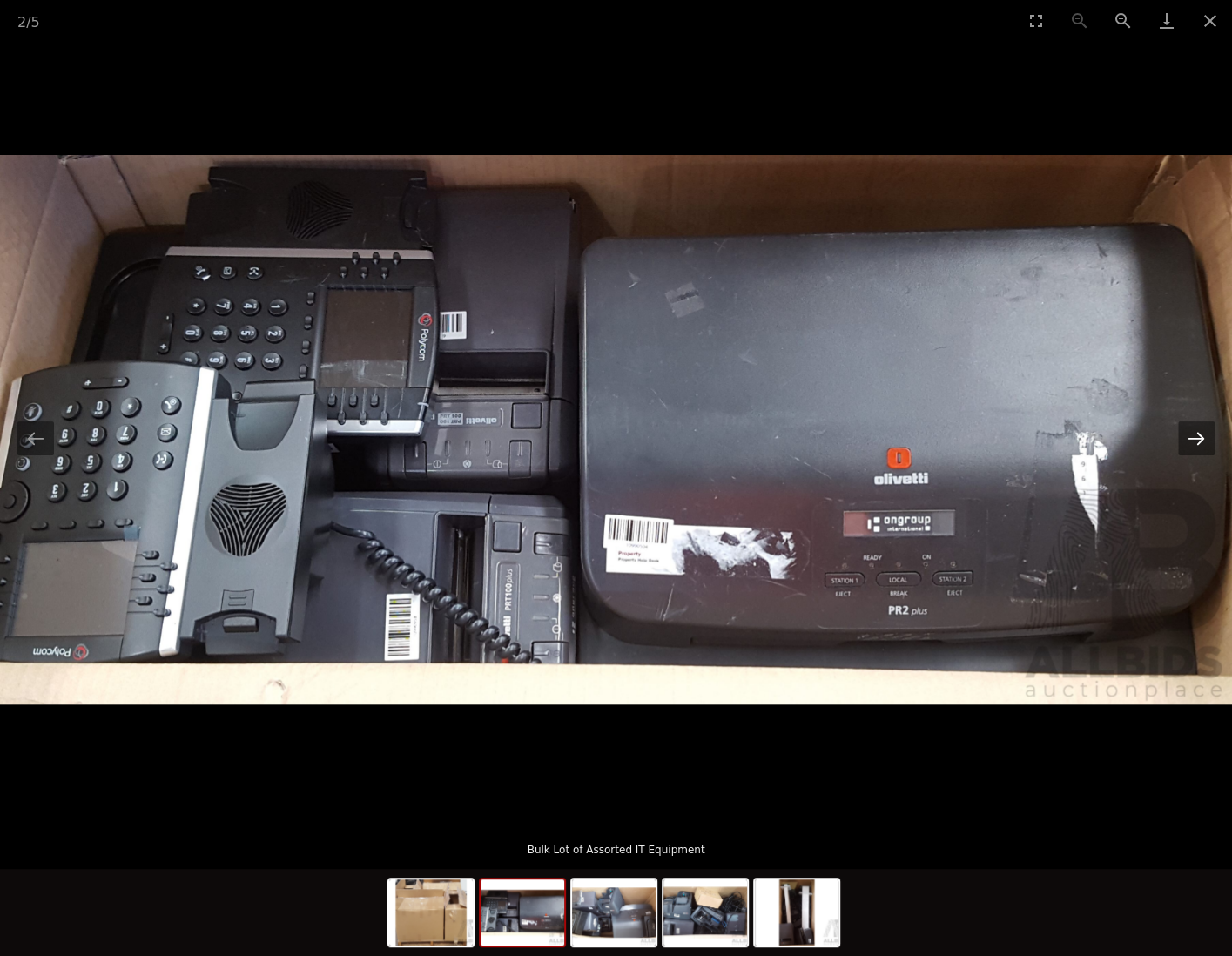
click at [1200, 431] on button "Next slide" at bounding box center [1197, 438] width 36 height 34
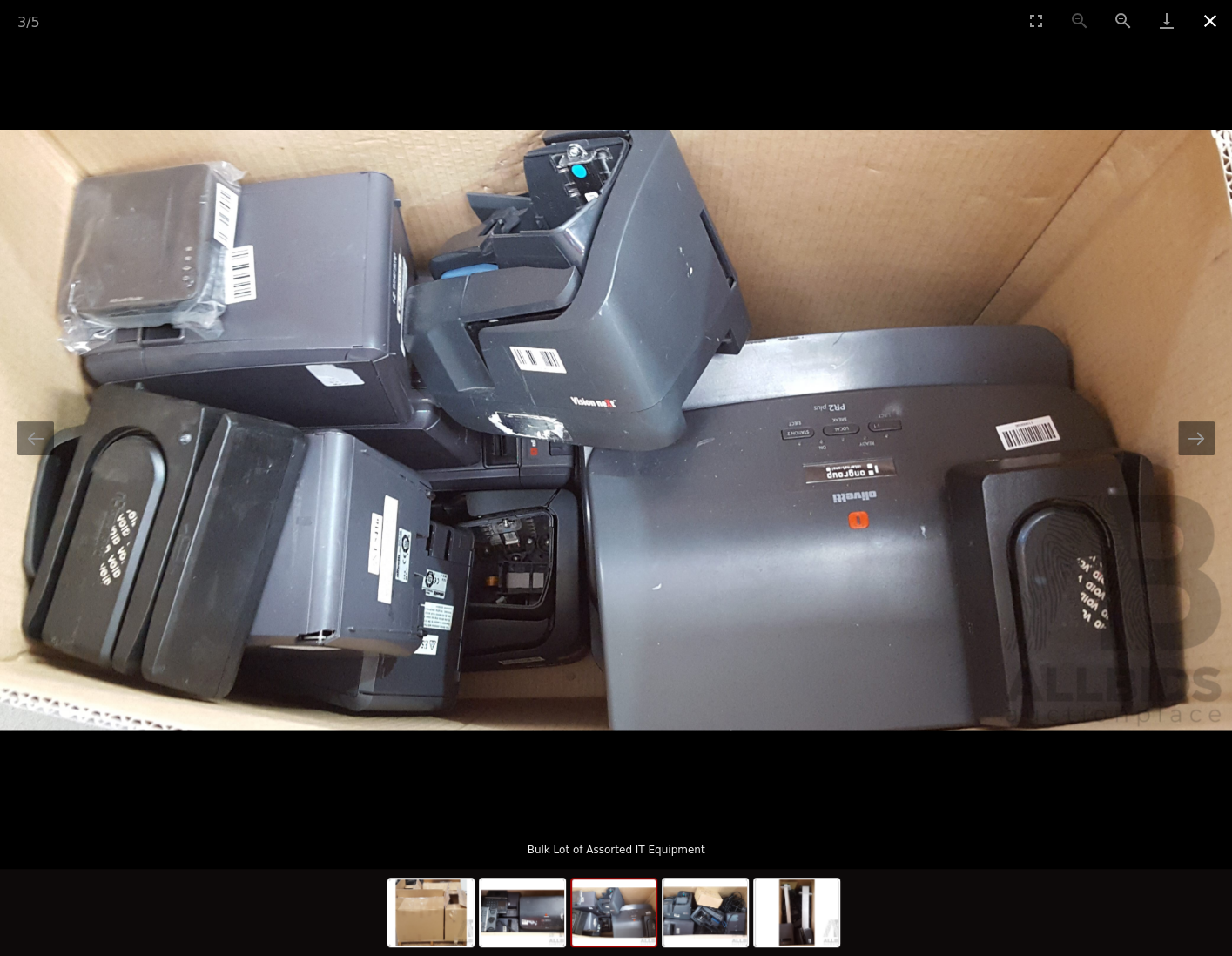
click at [1205, 20] on button "Close gallery" at bounding box center [1210, 20] width 43 height 41
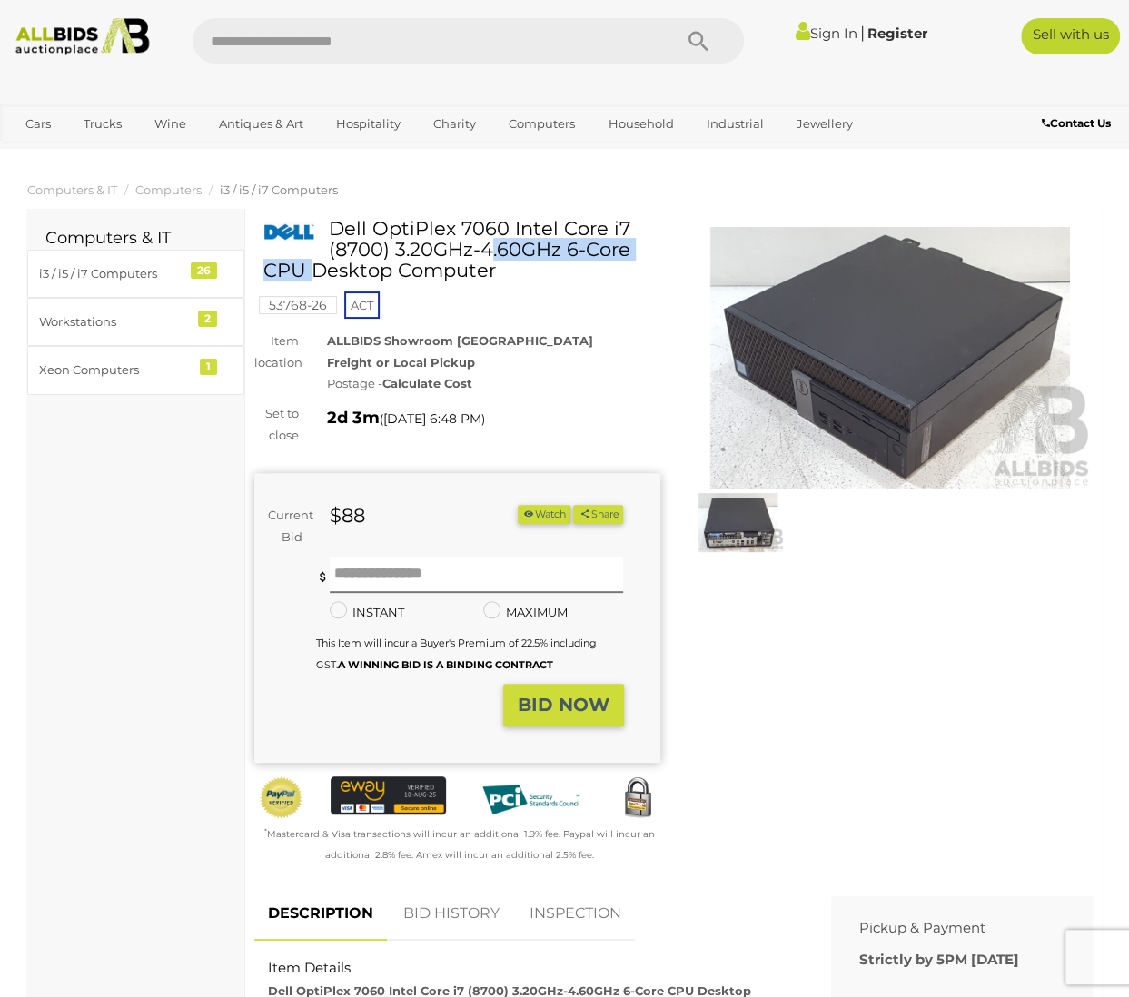
drag, startPoint x: 505, startPoint y: 228, endPoint x: 331, endPoint y: 229, distance: 174.4
click at [331, 229] on h1 "Dell OptiPlex 7060 Intel Core i7 (8700) 3.20GHz-4.60GHz 6-Core CPU Desktop Comp…" at bounding box center [459, 249] width 392 height 63
copy h1 "Dell OptiPlex 7060"
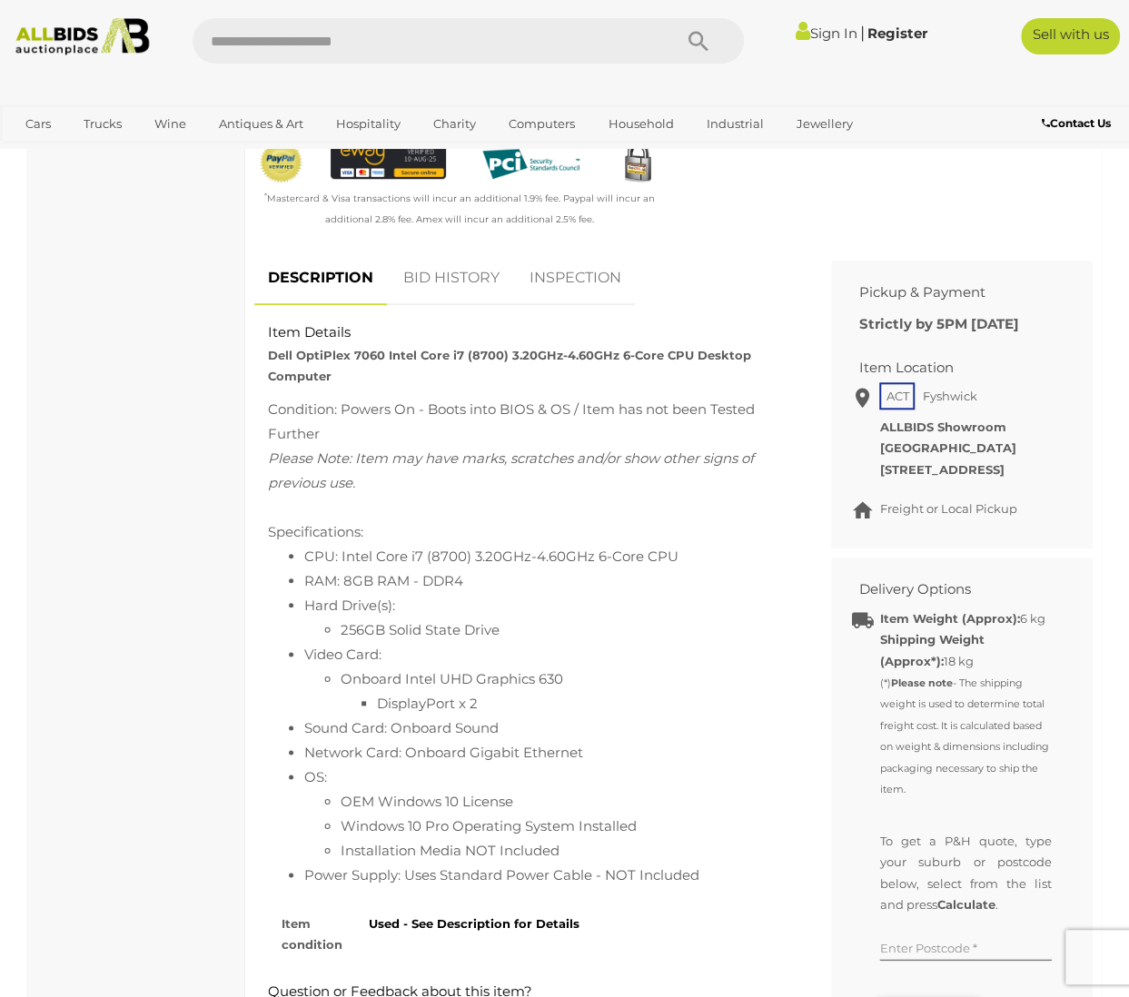
scroll to position [727, 0]
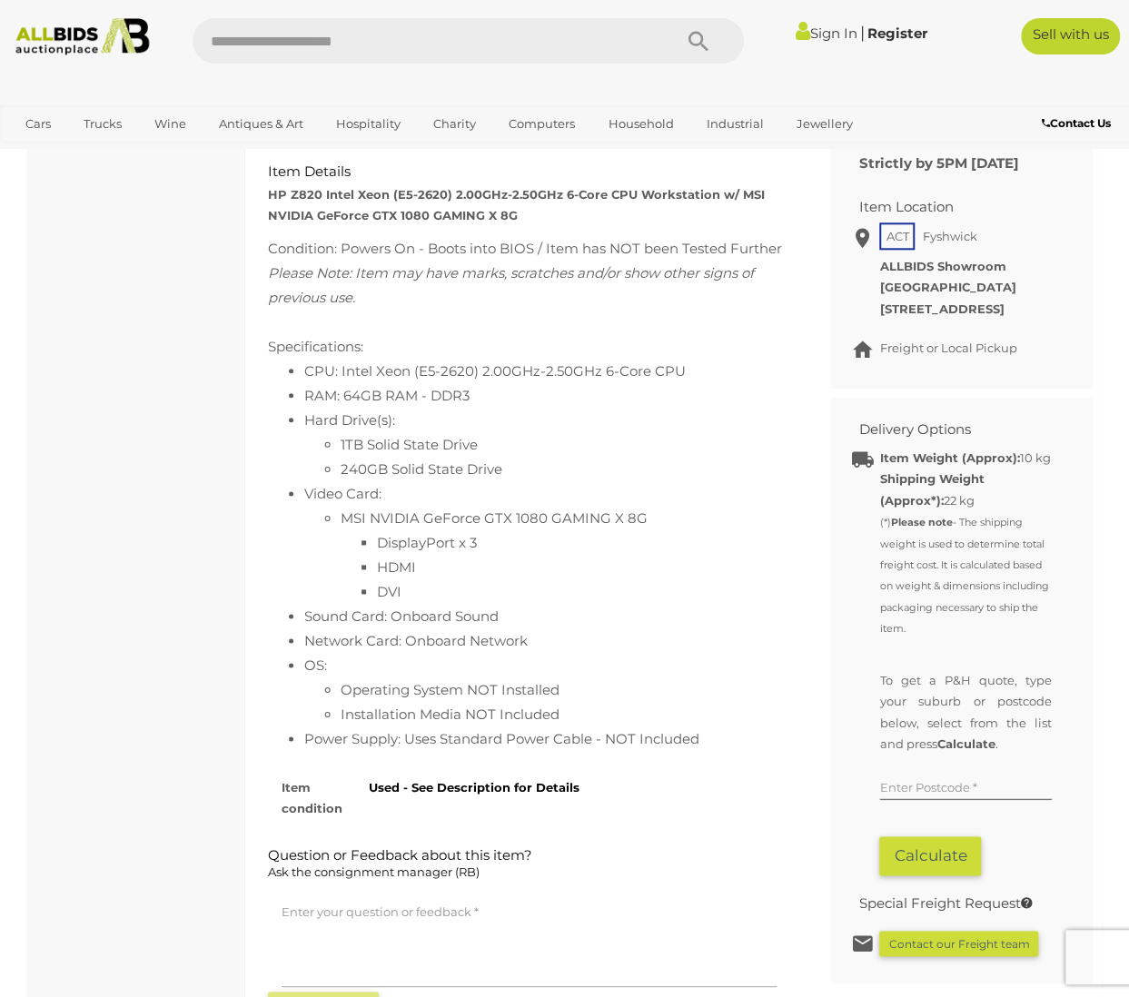
scroll to position [999, 0]
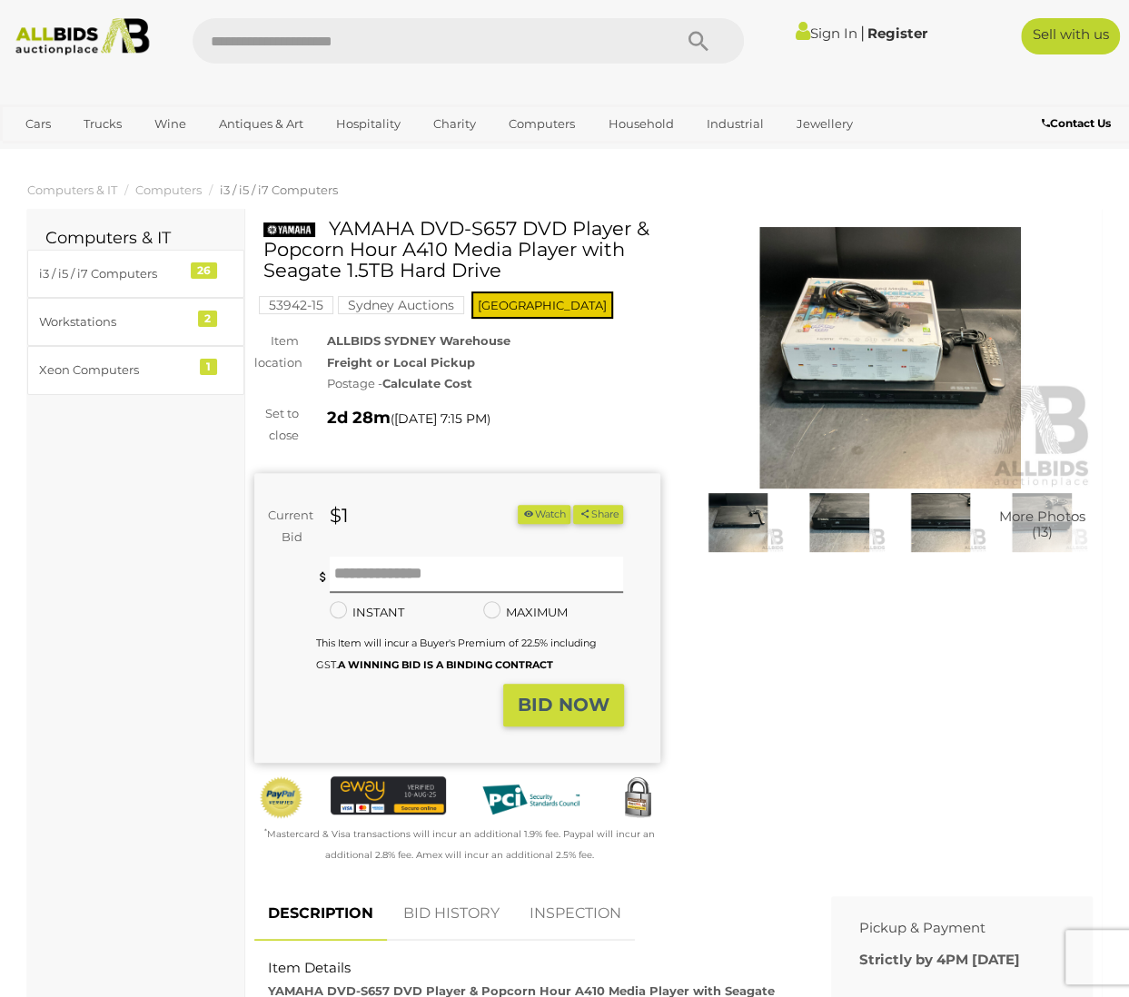
click at [885, 342] on img at bounding box center [891, 358] width 406 height 262
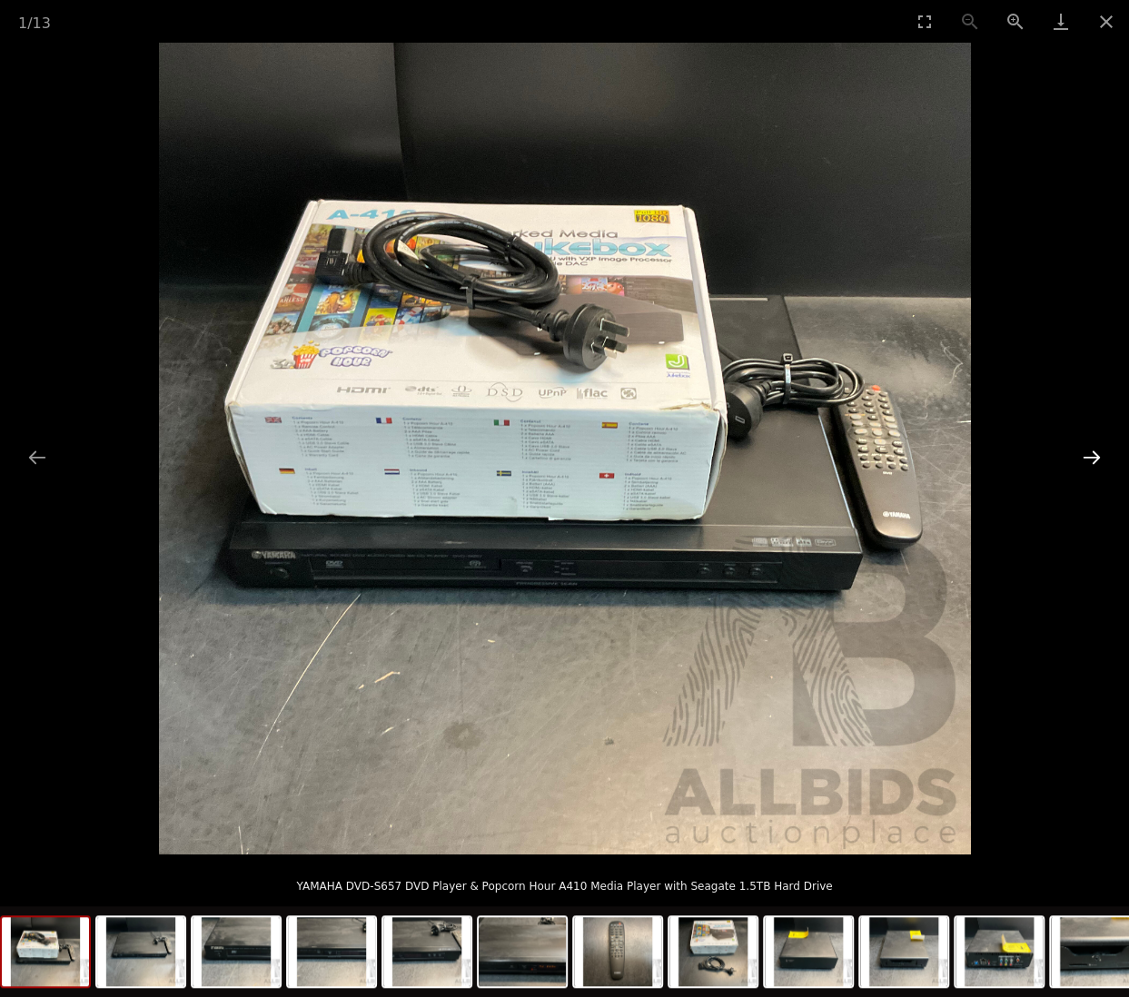
click at [1093, 458] on button "Next slide" at bounding box center [1092, 457] width 38 height 35
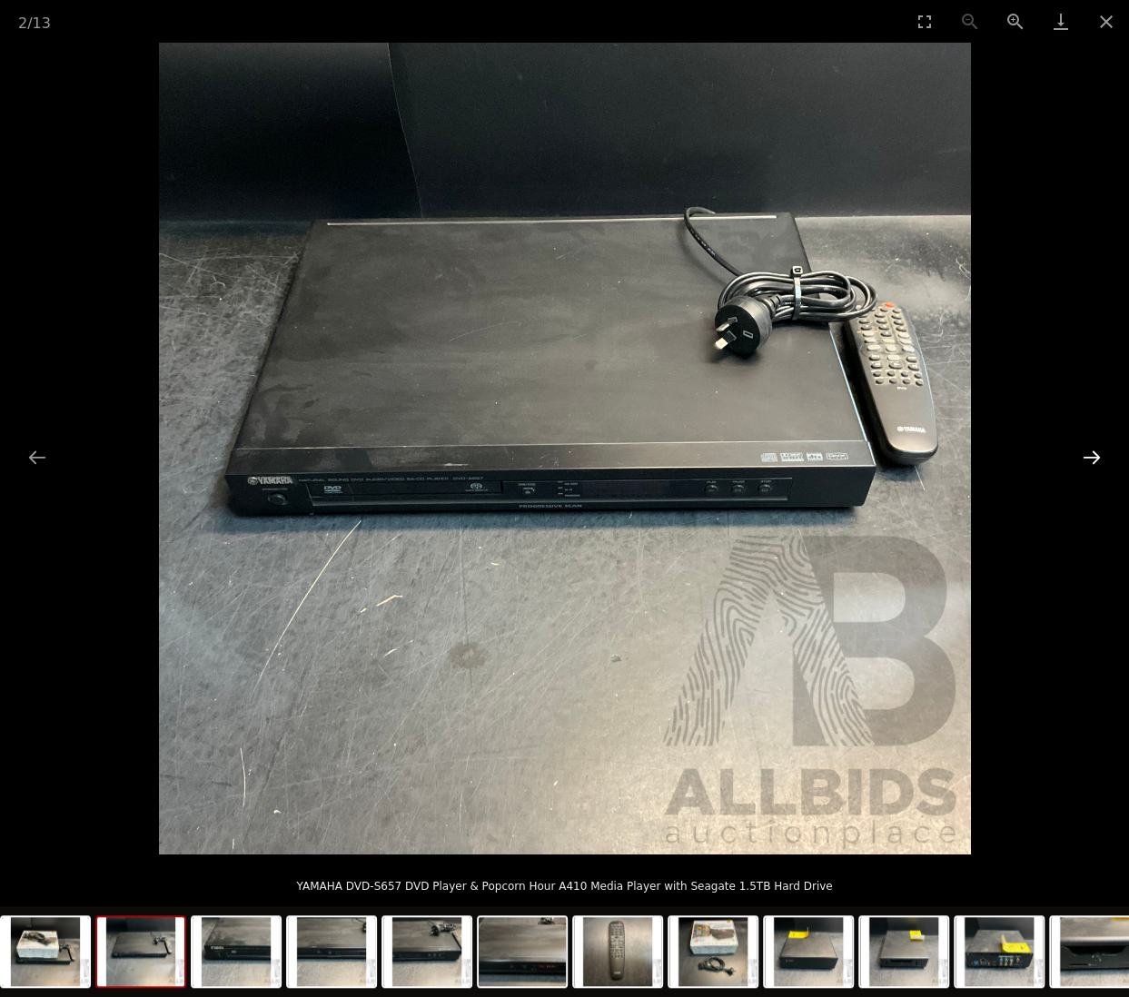
click at [1096, 453] on button "Next slide" at bounding box center [1092, 457] width 38 height 35
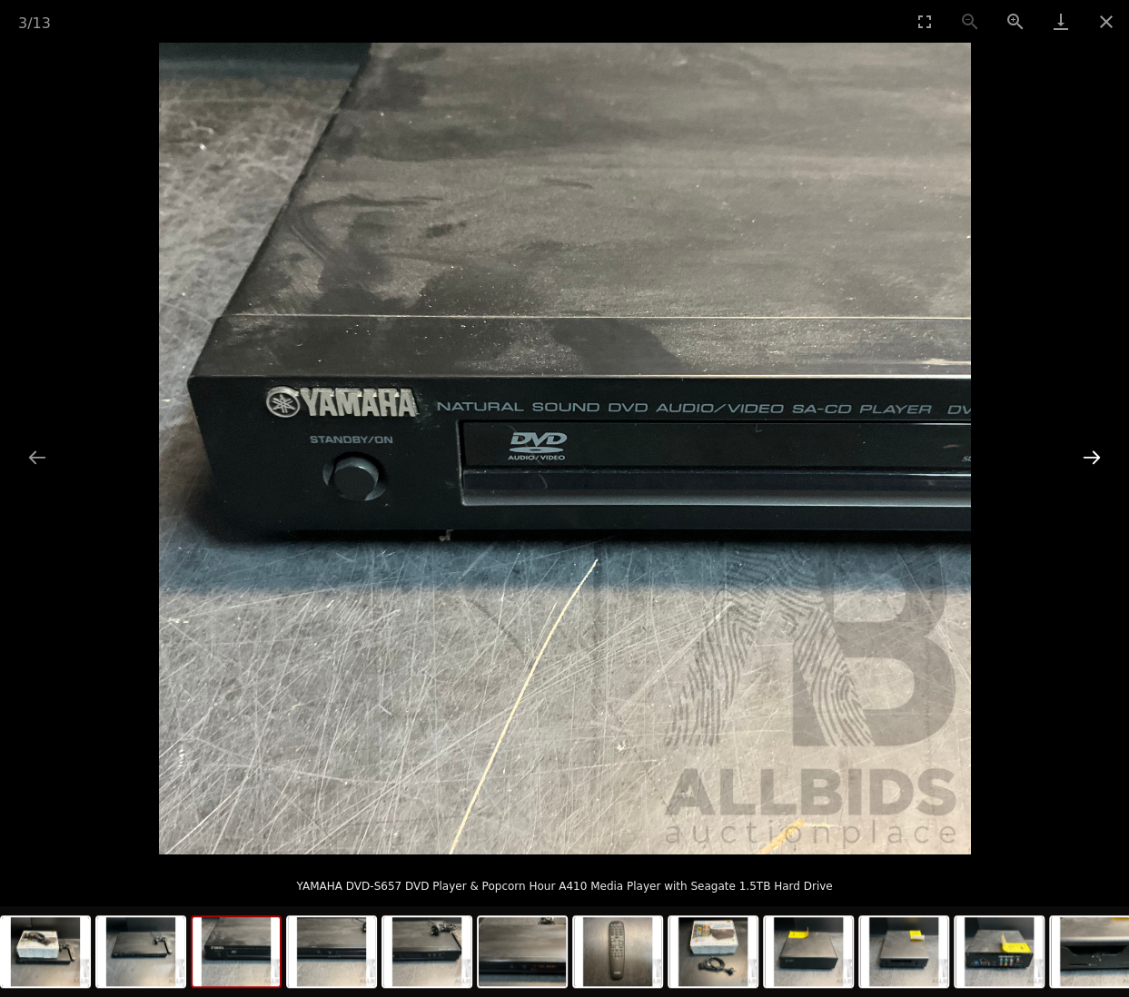
click at [1099, 451] on button "Next slide" at bounding box center [1092, 457] width 38 height 35
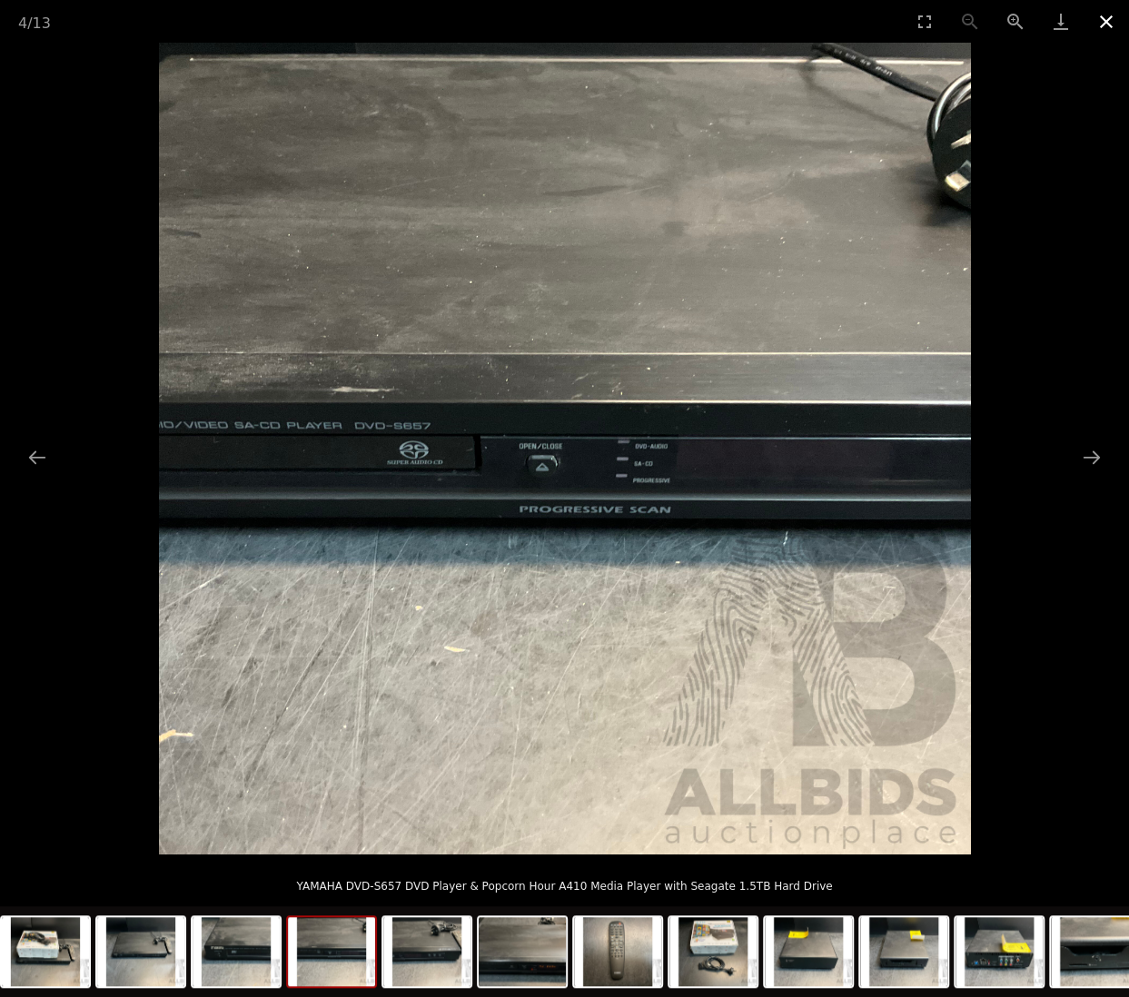
drag, startPoint x: 1104, startPoint y: 15, endPoint x: 1091, endPoint y: 19, distance: 14.1
click at [1104, 15] on button "Close gallery" at bounding box center [1105, 21] width 45 height 43
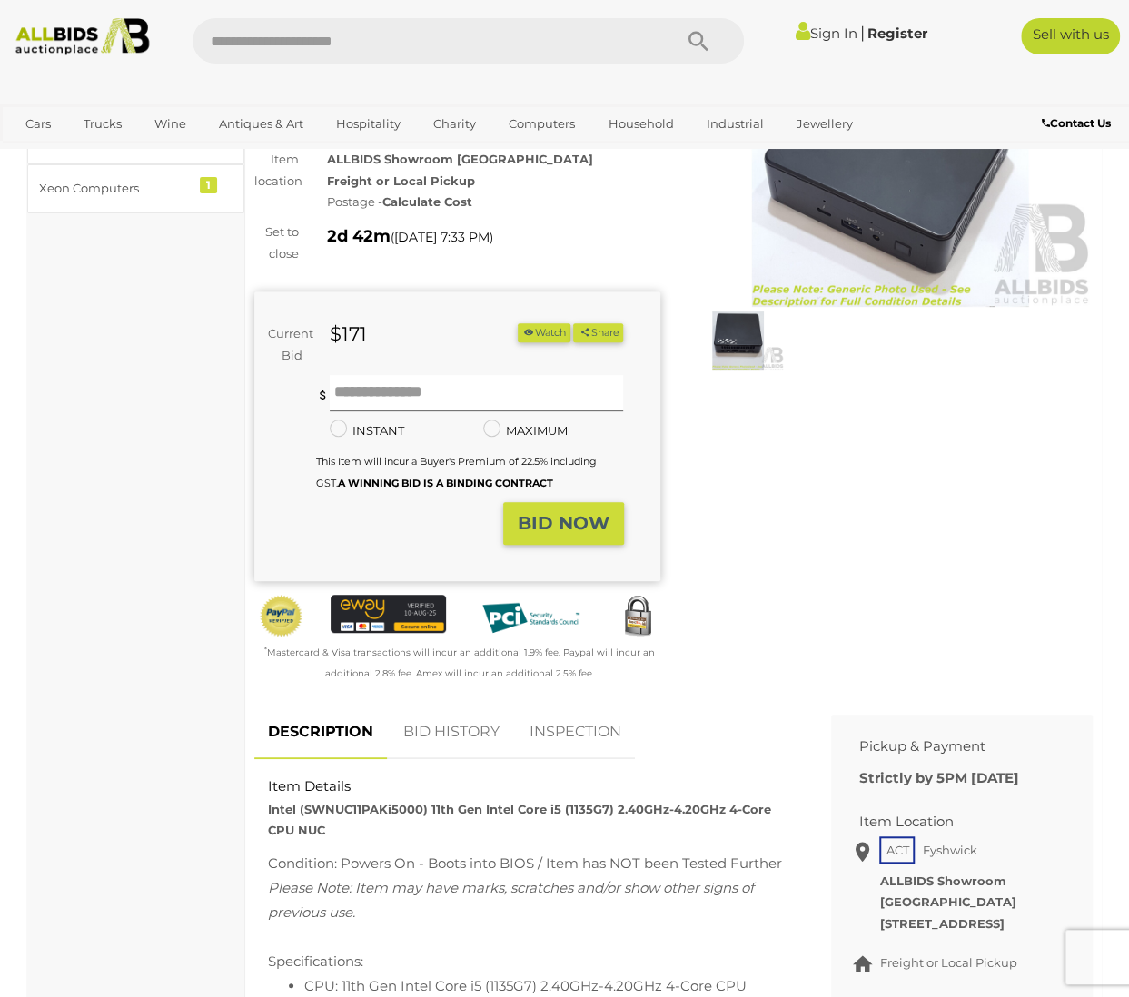
scroll to position [363, 0]
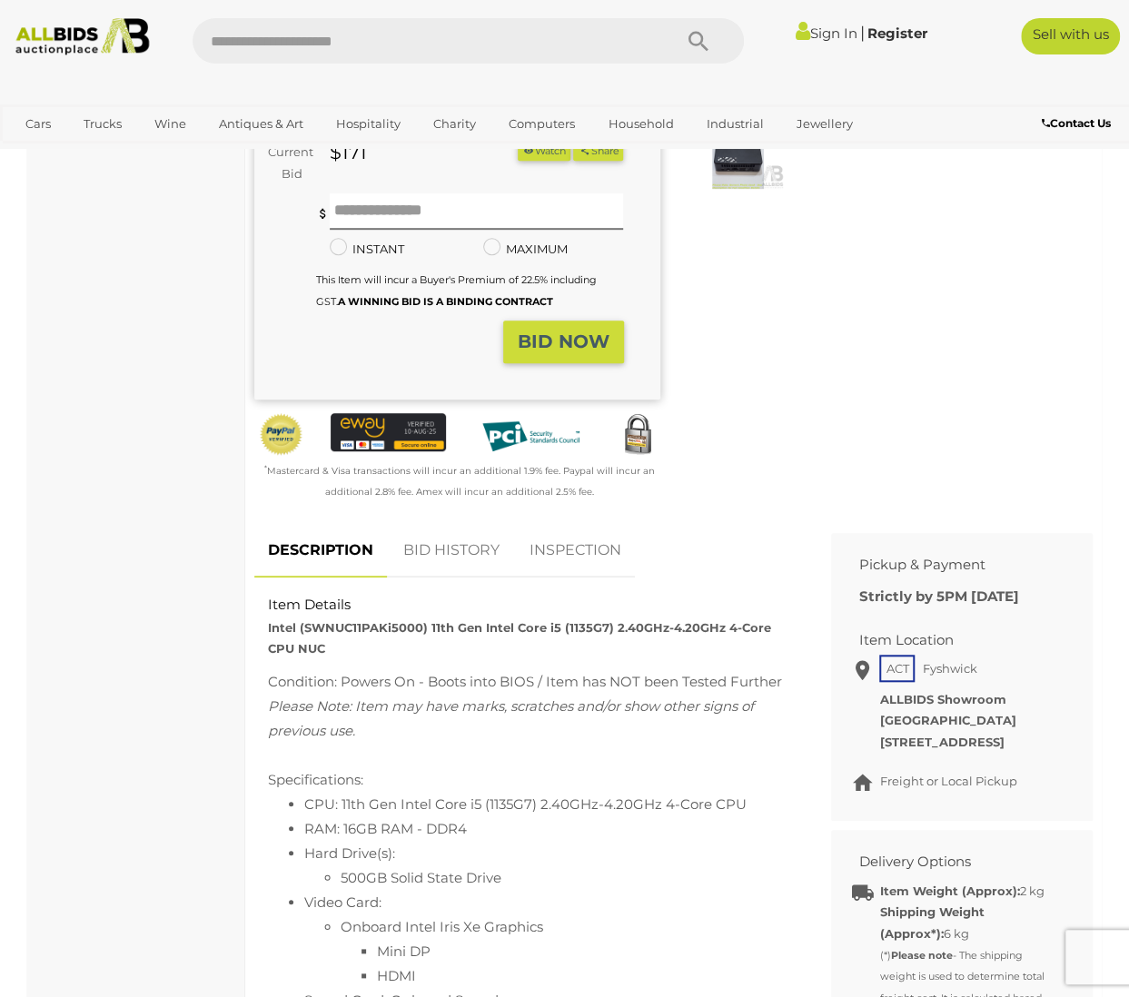
click at [807, 338] on div "Warranty Charity Intel (SWNUC11PAKi5000) 11th Gen Intel Core i5 (1135G7) 2.40GH…" at bounding box center [674, 190] width 866 height 670
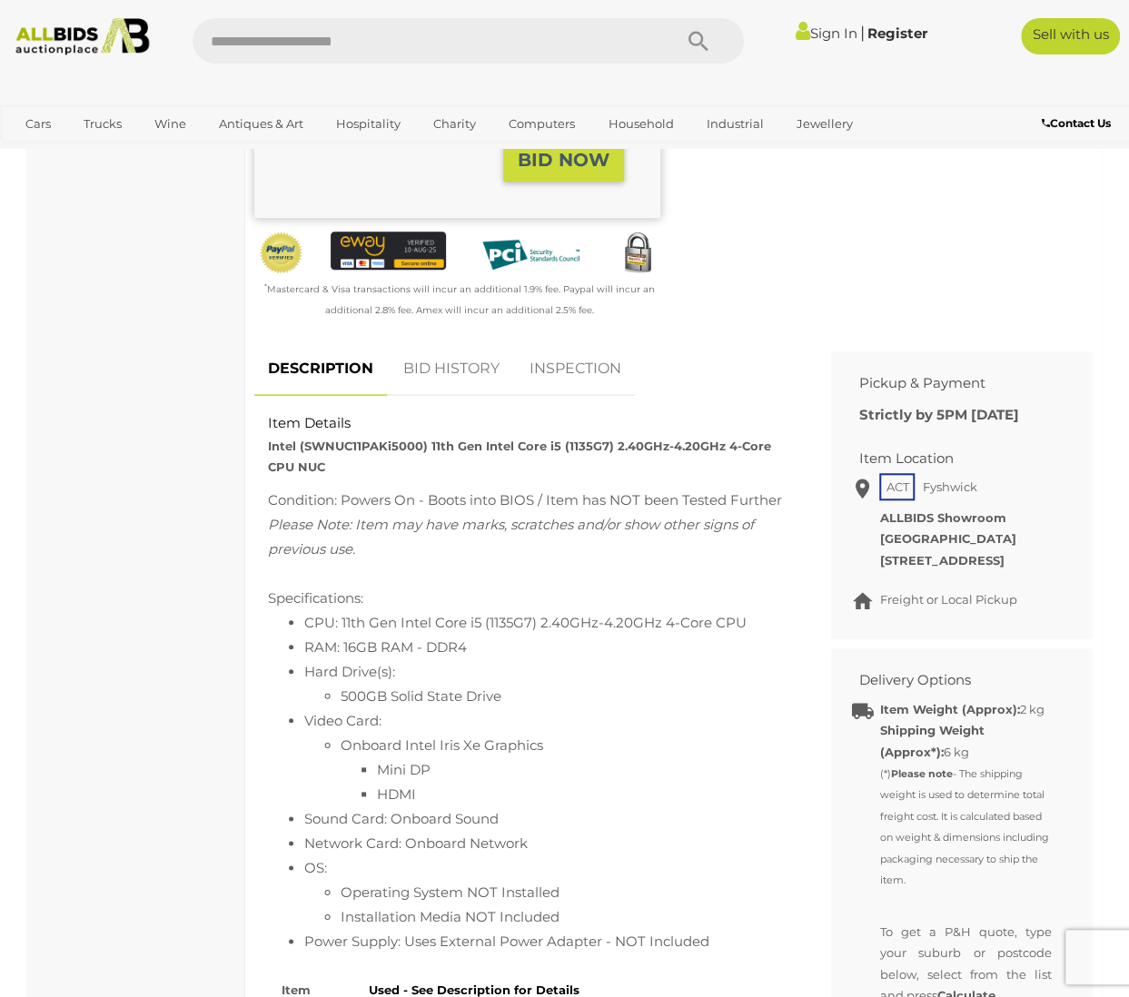
scroll to position [636, 0]
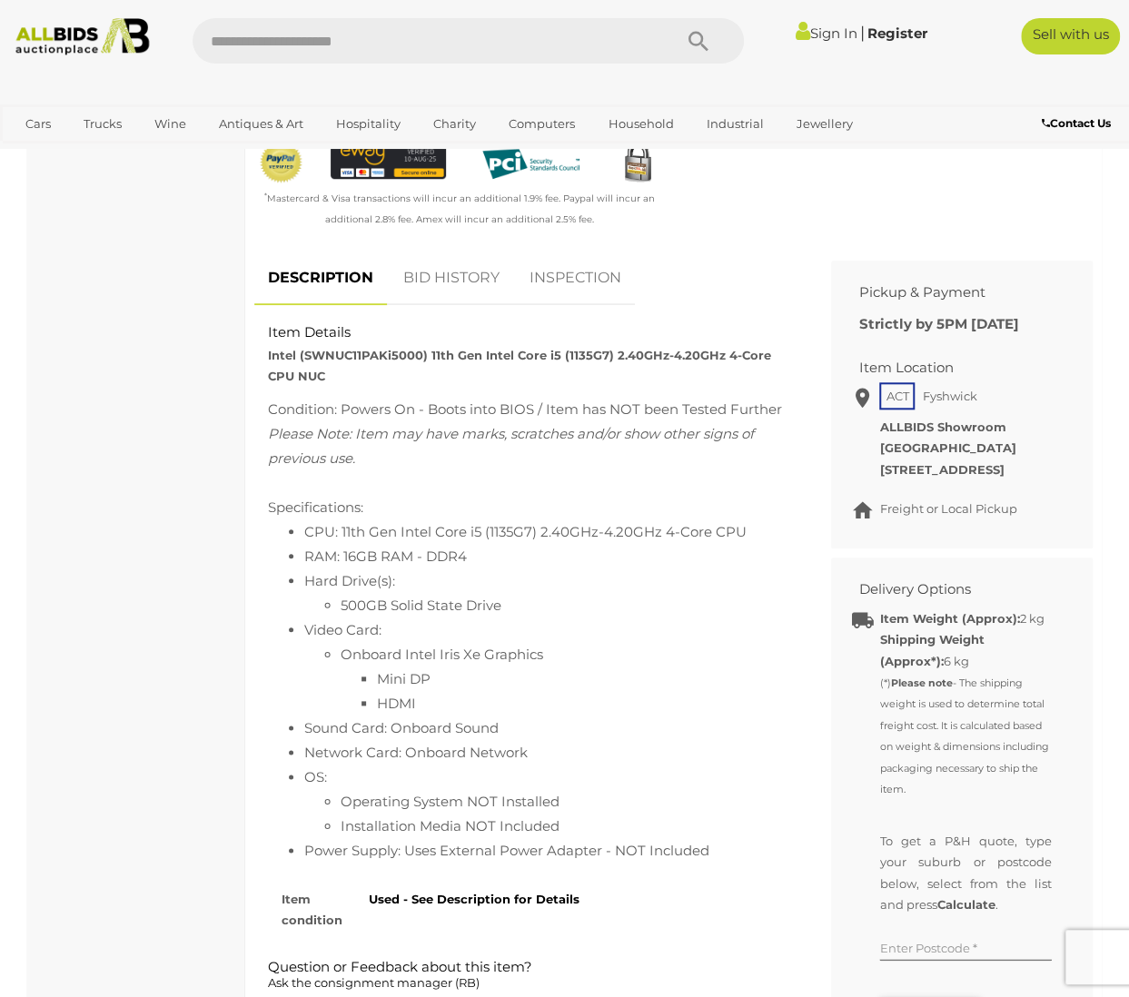
click at [176, 491] on div "Computers & IT i3 / i5 / i7 Computers 26 Workstations 2 Xeon Computers 1" at bounding box center [136, 583] width 218 height 2020
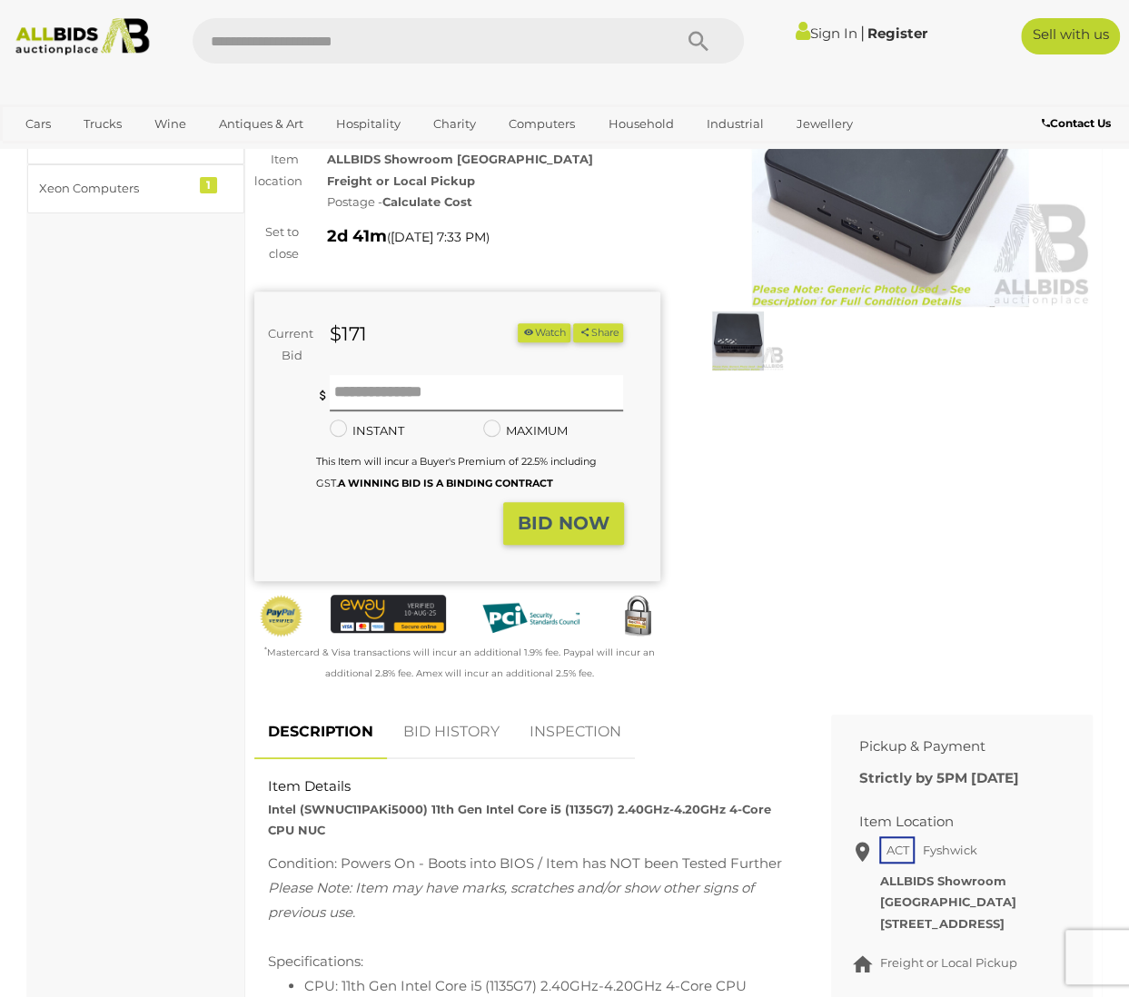
scroll to position [0, 0]
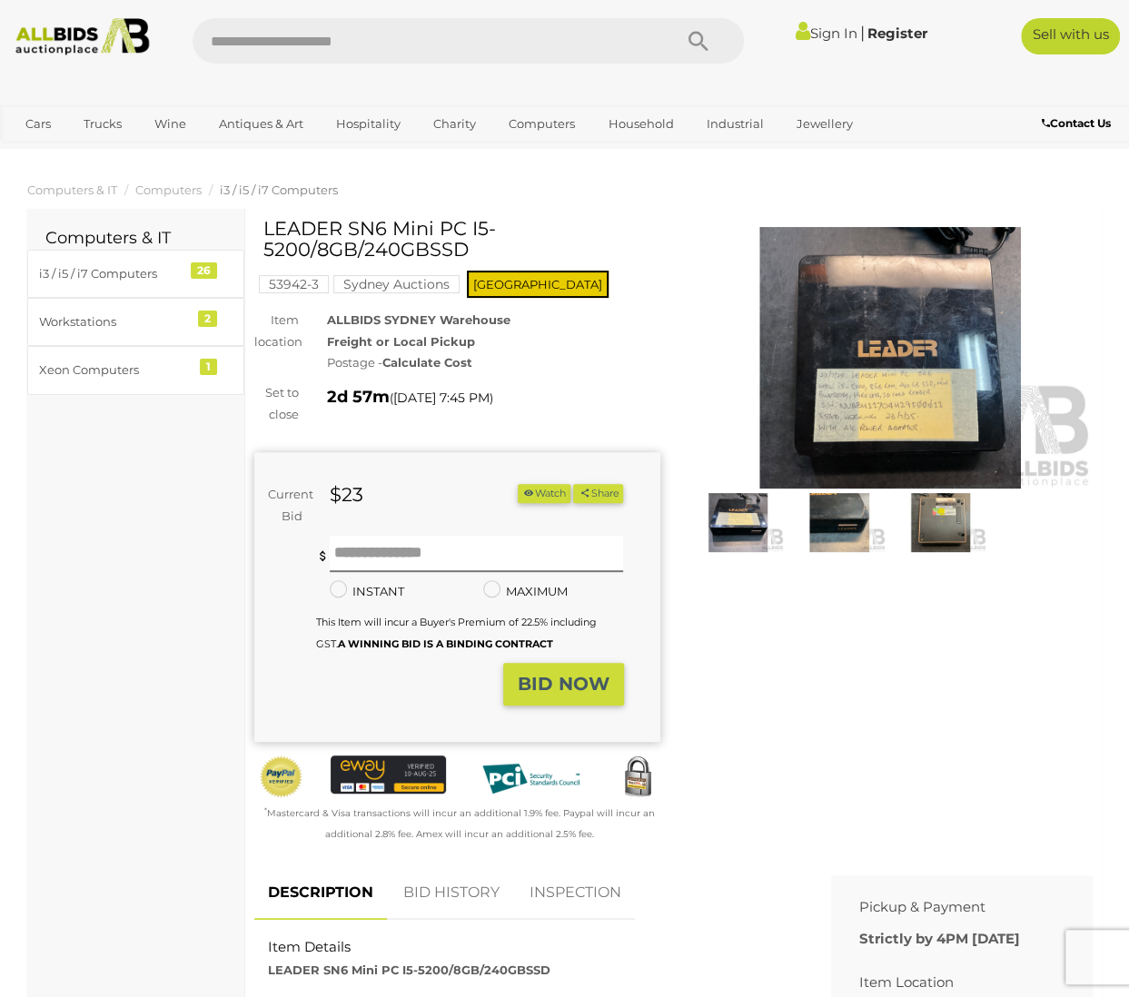
click at [927, 361] on img at bounding box center [891, 358] width 406 height 262
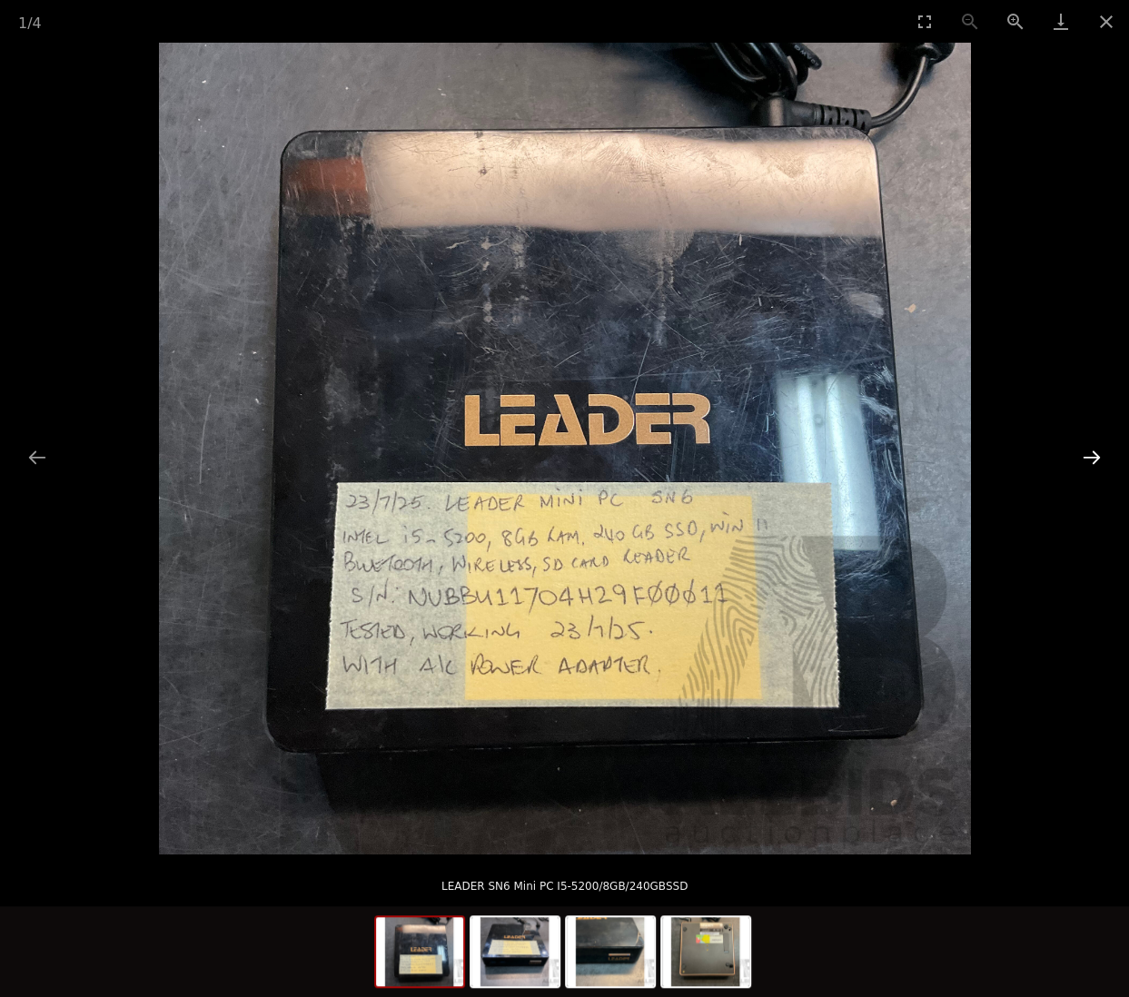
click at [1088, 459] on button "Next slide" at bounding box center [1092, 457] width 38 height 35
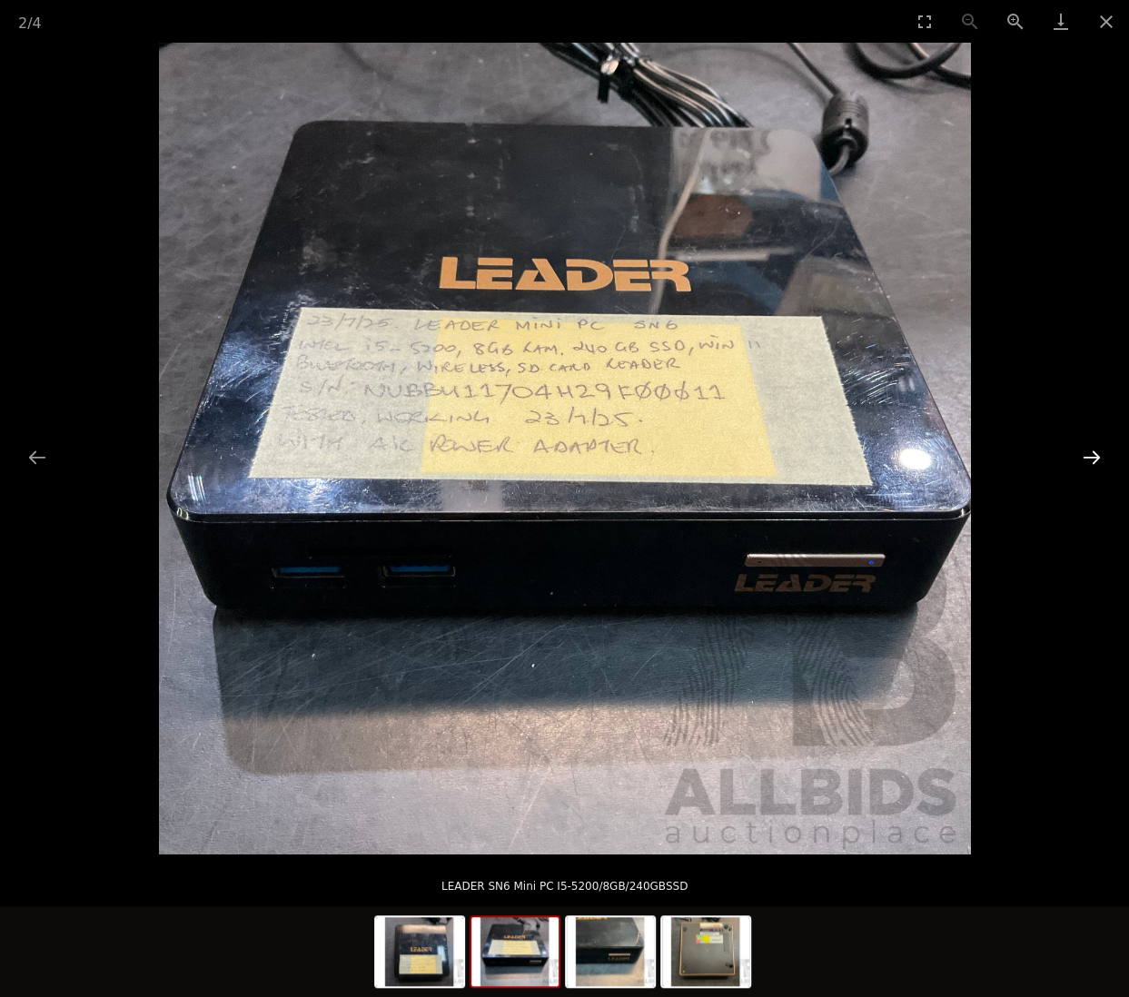
click at [1088, 459] on button "Next slide" at bounding box center [1092, 457] width 38 height 35
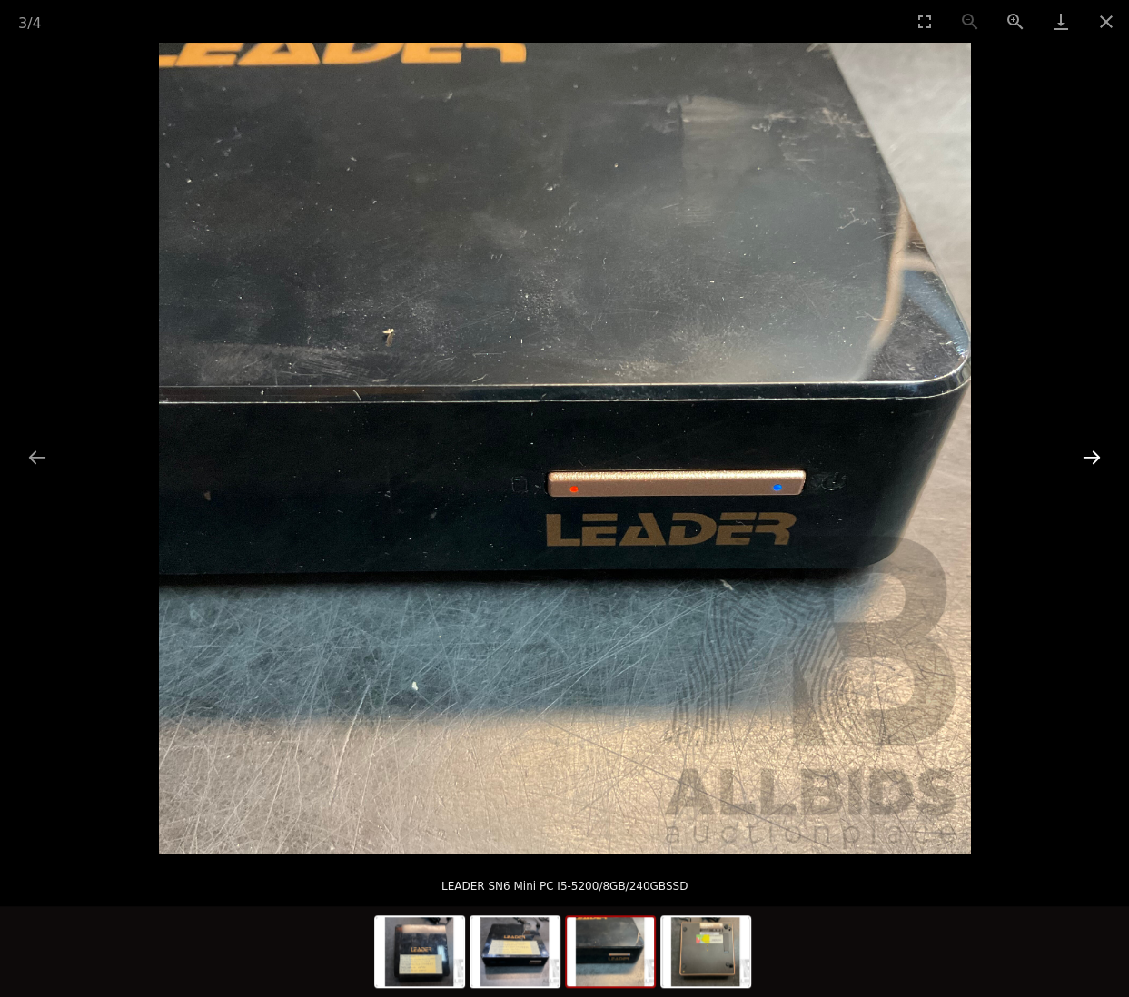
click at [1088, 459] on button "Next slide" at bounding box center [1092, 457] width 38 height 35
